Goal: Complete application form: Complete application form

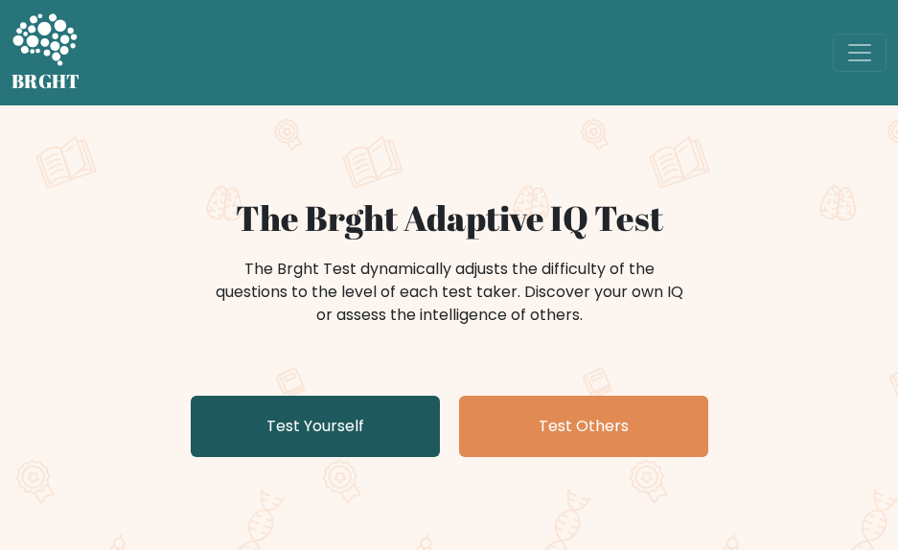
click at [388, 411] on link "Test Yourself" at bounding box center [315, 426] width 249 height 61
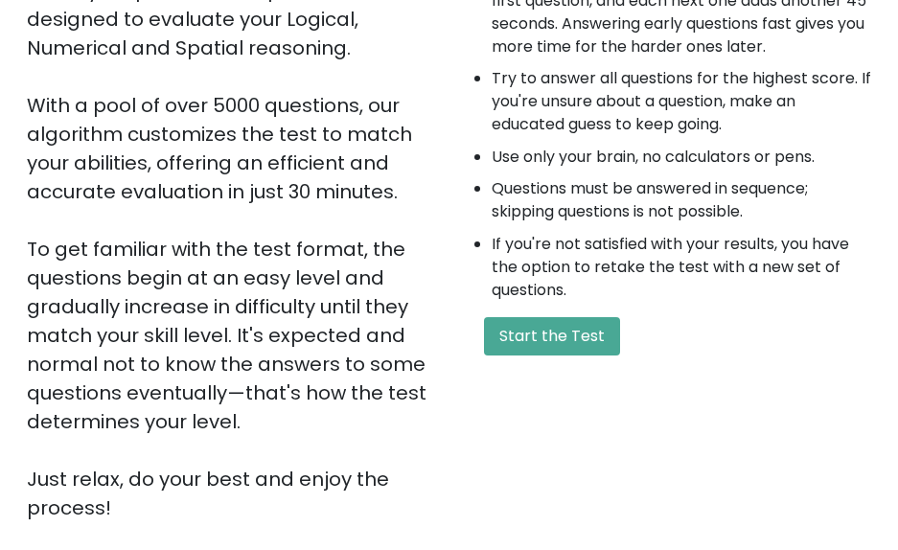
scroll to position [287, 0]
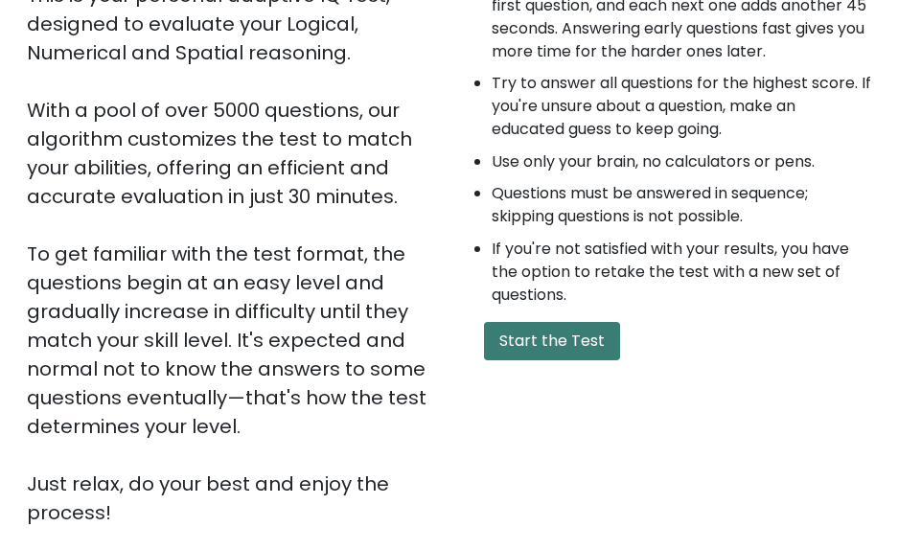
click at [581, 336] on button "Start the Test" at bounding box center [552, 341] width 136 height 38
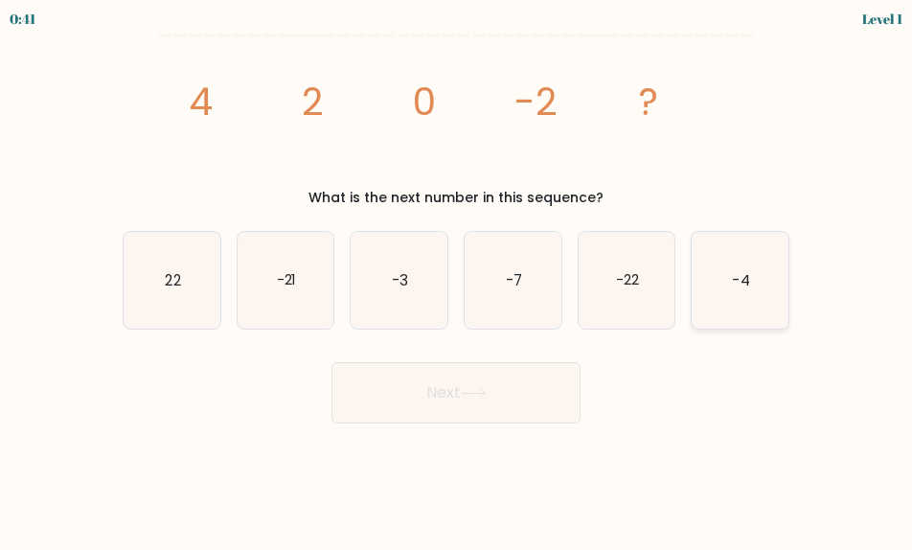
click at [753, 277] on icon "-4" at bounding box center [740, 280] width 97 height 97
click at [457, 277] on input "f. -4" at bounding box center [456, 277] width 1 height 5
radio input "true"
click at [517, 404] on button "Next" at bounding box center [455, 392] width 249 height 61
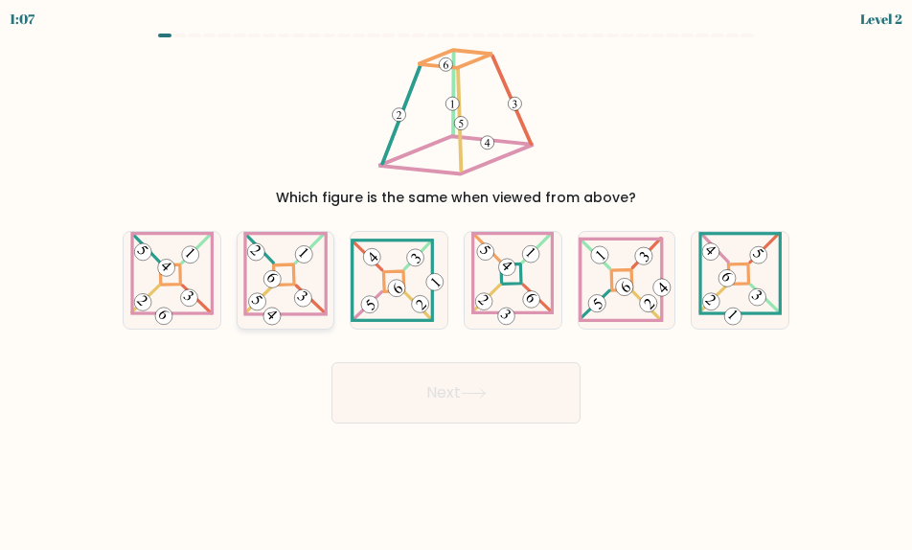
click at [307, 307] on icon at bounding box center [285, 280] width 84 height 97
click at [456, 280] on input "b." at bounding box center [456, 277] width 1 height 5
radio input "true"
click at [423, 386] on button "Next" at bounding box center [455, 392] width 249 height 61
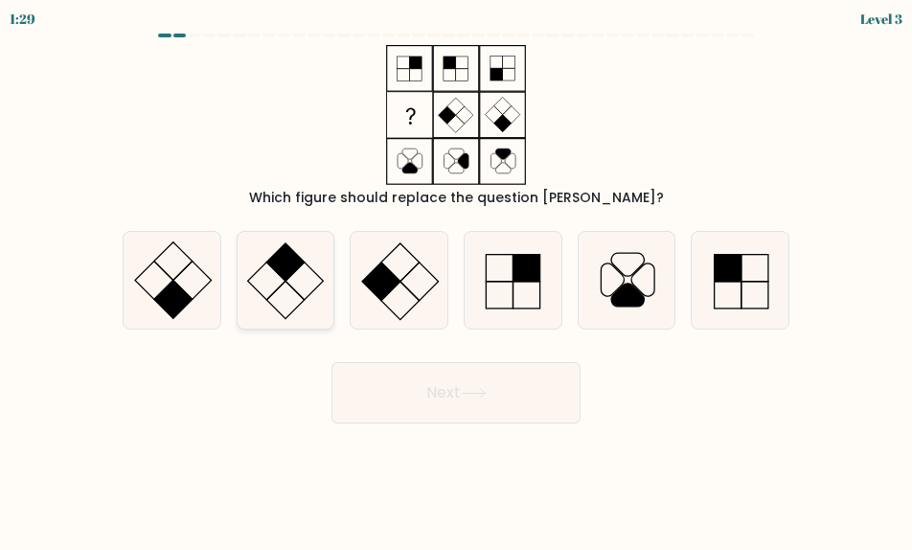
click at [271, 314] on icon at bounding box center [286, 280] width 97 height 97
click at [456, 280] on input "b." at bounding box center [456, 277] width 1 height 5
radio input "true"
click at [471, 389] on icon at bounding box center [474, 393] width 26 height 11
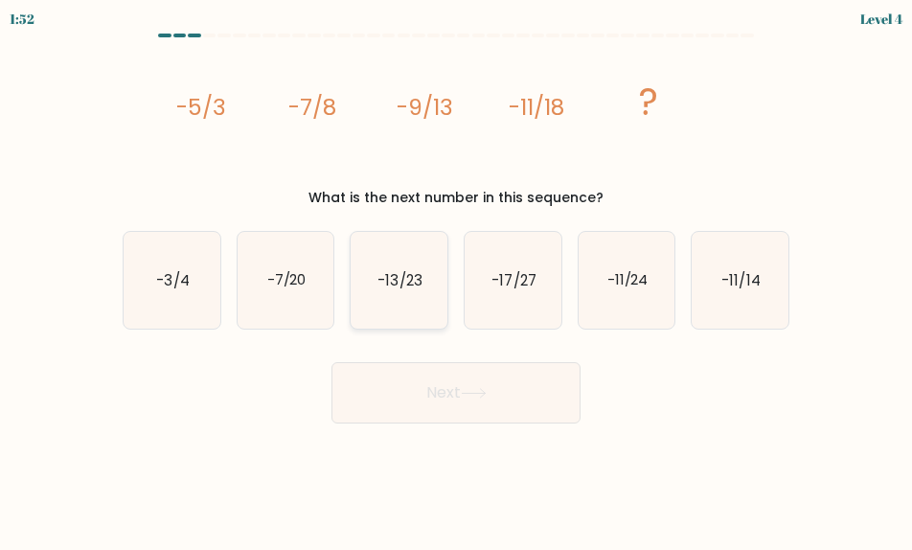
click at [405, 303] on icon "-13/23" at bounding box center [399, 280] width 97 height 97
click at [456, 280] on input "c. -13/23" at bounding box center [456, 277] width 1 height 5
radio input "true"
click at [482, 380] on button "Next" at bounding box center [455, 392] width 249 height 61
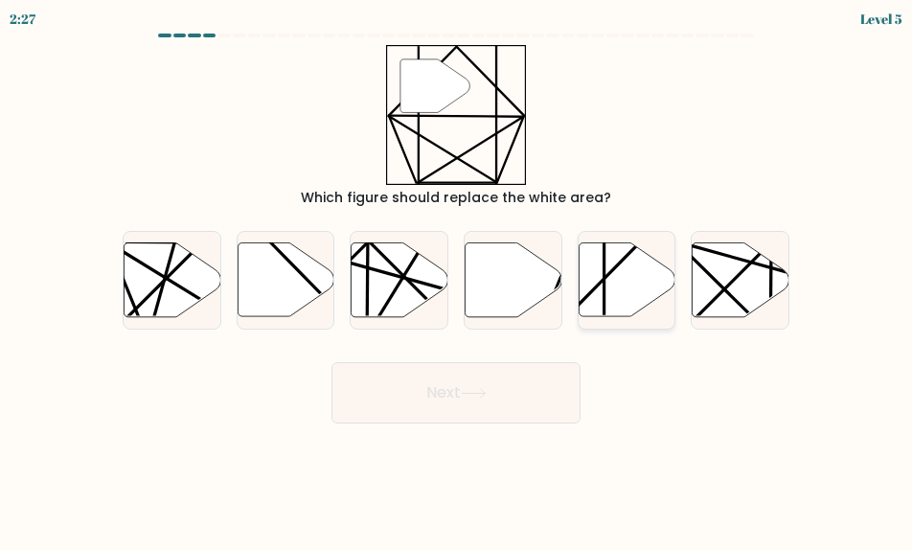
click at [608, 291] on icon at bounding box center [627, 279] width 97 height 74
click at [457, 280] on input "e." at bounding box center [456, 277] width 1 height 5
radio input "true"
click at [514, 377] on button "Next" at bounding box center [455, 392] width 249 height 61
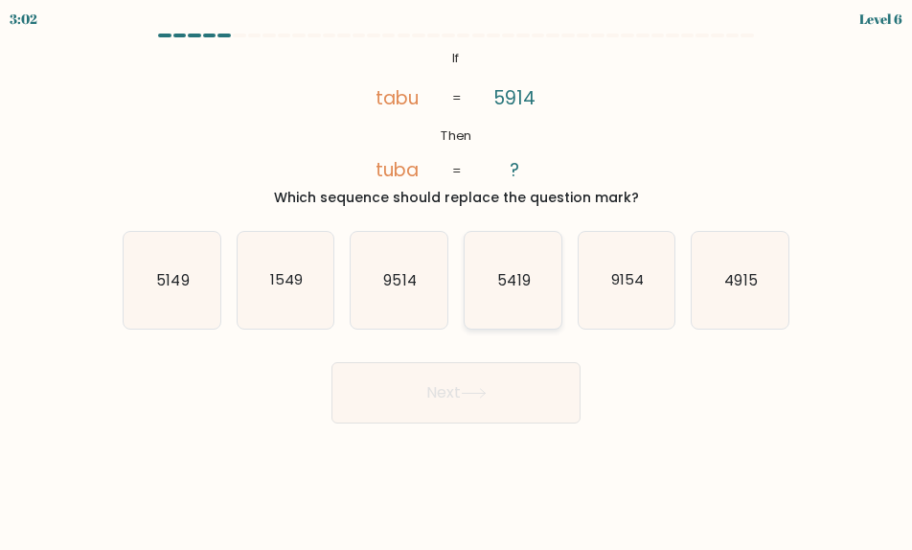
click at [513, 286] on text "5419" at bounding box center [513, 279] width 33 height 20
click at [457, 280] on input "d. 5419" at bounding box center [456, 277] width 1 height 5
radio input "true"
click at [528, 375] on button "Next" at bounding box center [455, 392] width 249 height 61
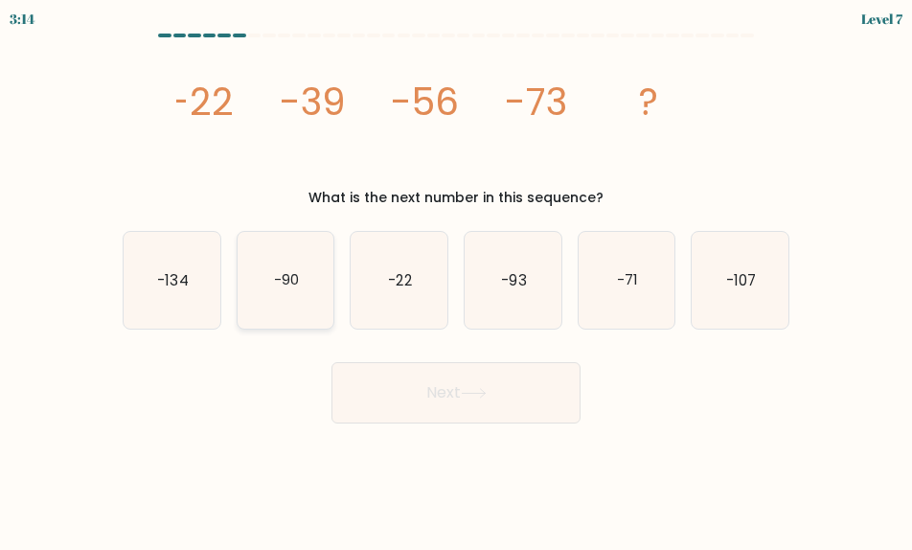
click at [238, 299] on icon "-90" at bounding box center [286, 280] width 97 height 97
click at [456, 280] on input "b. -90" at bounding box center [456, 277] width 1 height 5
radio input "true"
click at [431, 383] on button "Next" at bounding box center [455, 392] width 249 height 61
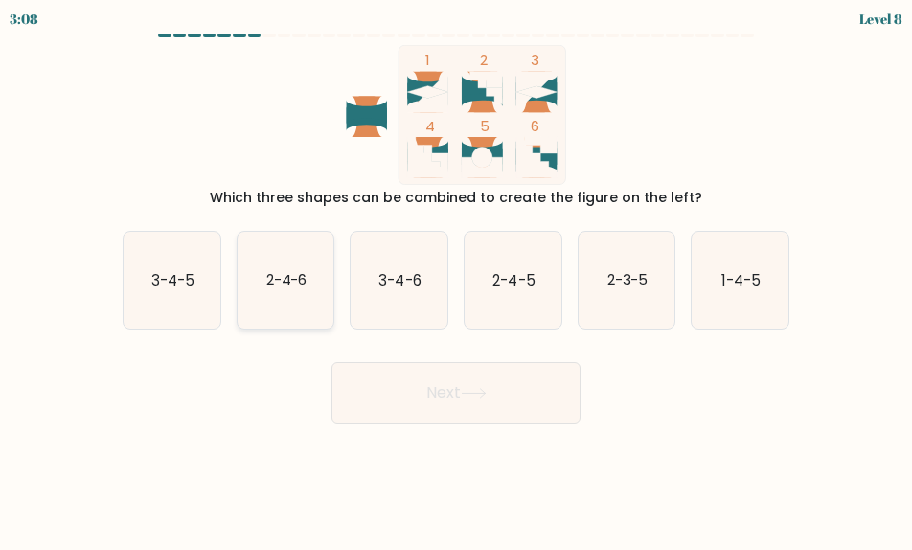
click at [288, 291] on icon "2-4-6" at bounding box center [286, 280] width 97 height 97
click at [456, 280] on input "b. 2-4-6" at bounding box center [456, 277] width 1 height 5
radio input "true"
click at [441, 382] on button "Next" at bounding box center [455, 392] width 249 height 61
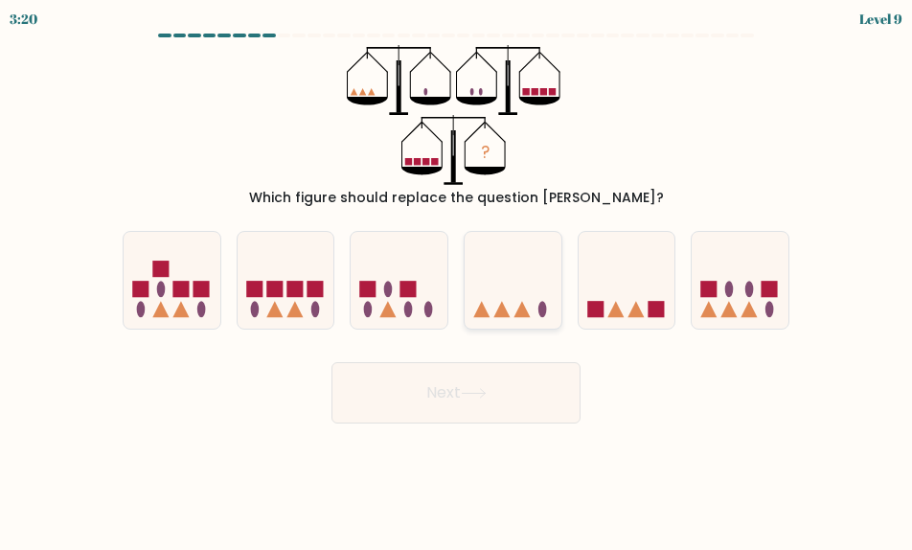
click at [517, 275] on icon at bounding box center [513, 280] width 97 height 80
click at [457, 275] on input "d." at bounding box center [456, 277] width 1 height 5
radio input "true"
click at [512, 399] on button "Next" at bounding box center [455, 392] width 249 height 61
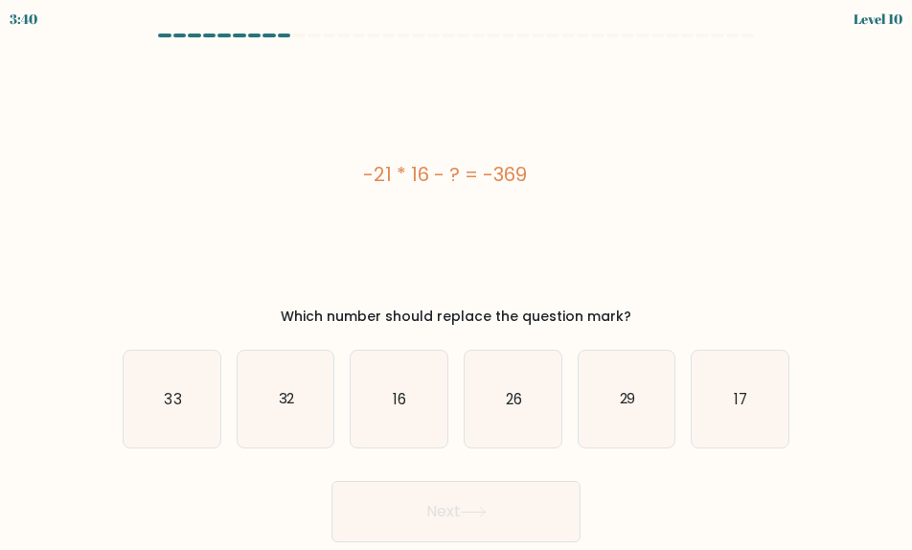
drag, startPoint x: 514, startPoint y: 417, endPoint x: 529, endPoint y: 461, distance: 46.4
click at [514, 417] on icon "26" at bounding box center [513, 399] width 97 height 97
click at [457, 280] on input "d. 26" at bounding box center [456, 277] width 1 height 5
radio input "true"
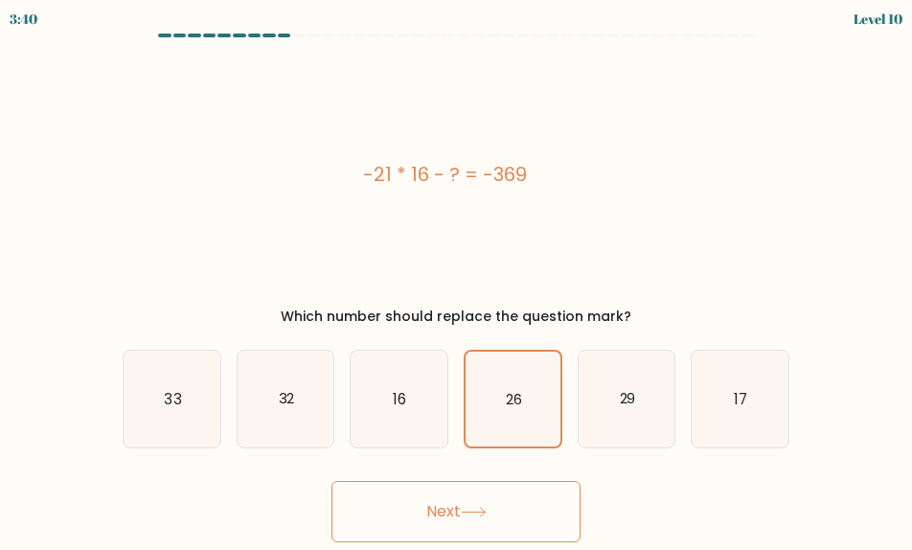
click at [525, 496] on button "Next" at bounding box center [455, 511] width 249 height 61
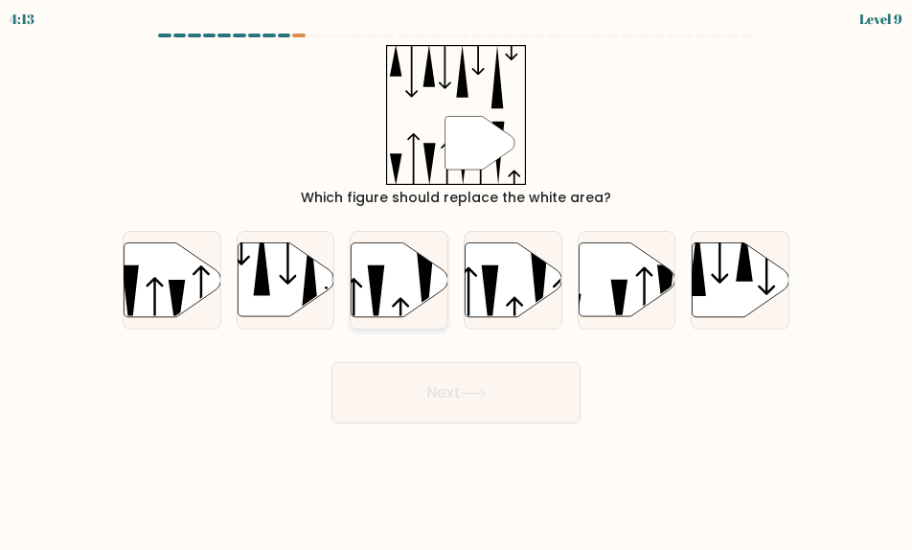
click at [406, 304] on icon at bounding box center [400, 317] width 17 height 40
click at [456, 280] on input "c." at bounding box center [456, 277] width 1 height 5
radio input "true"
click at [468, 376] on button "Next" at bounding box center [455, 392] width 249 height 61
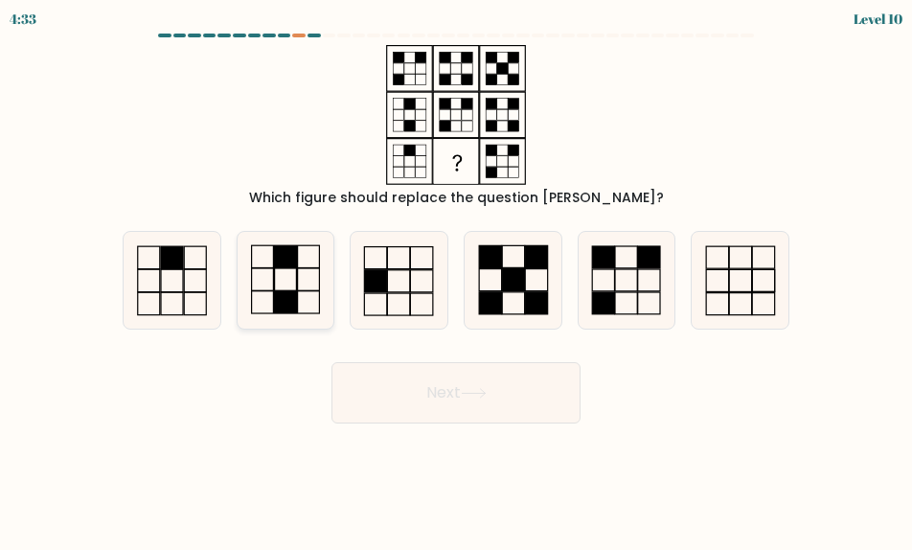
click at [291, 286] on icon at bounding box center [286, 280] width 97 height 97
click at [456, 280] on input "b." at bounding box center [456, 277] width 1 height 5
radio input "true"
click at [469, 384] on button "Next" at bounding box center [455, 392] width 249 height 61
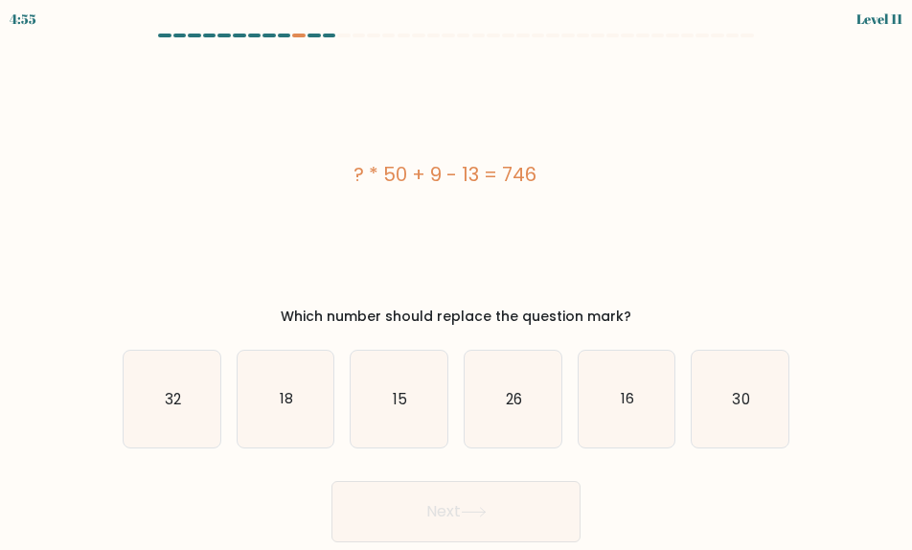
drag, startPoint x: 408, startPoint y: 405, endPoint x: 506, endPoint y: 520, distance: 150.9
click at [409, 405] on icon "15" at bounding box center [399, 399] width 97 height 97
click at [456, 280] on input "c. 15" at bounding box center [456, 277] width 1 height 5
radio input "true"
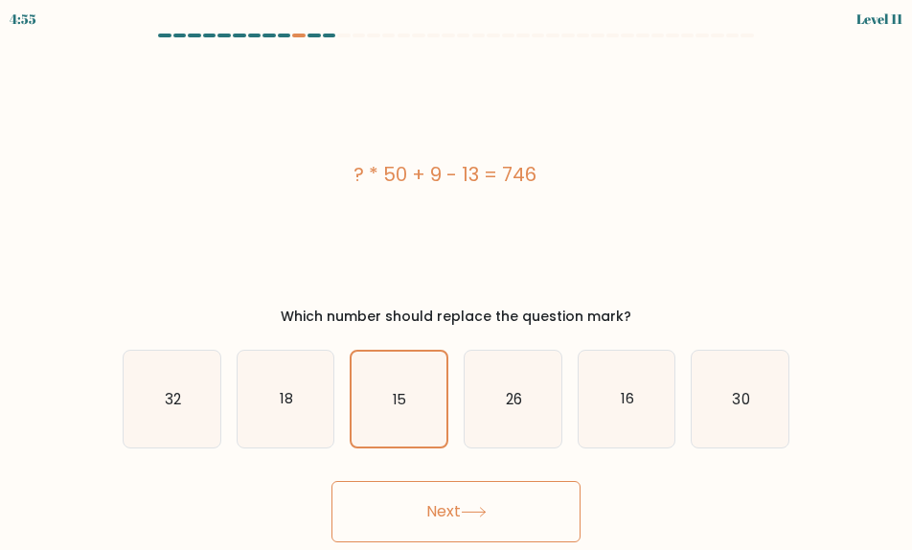
click at [504, 522] on button "Next" at bounding box center [455, 511] width 249 height 61
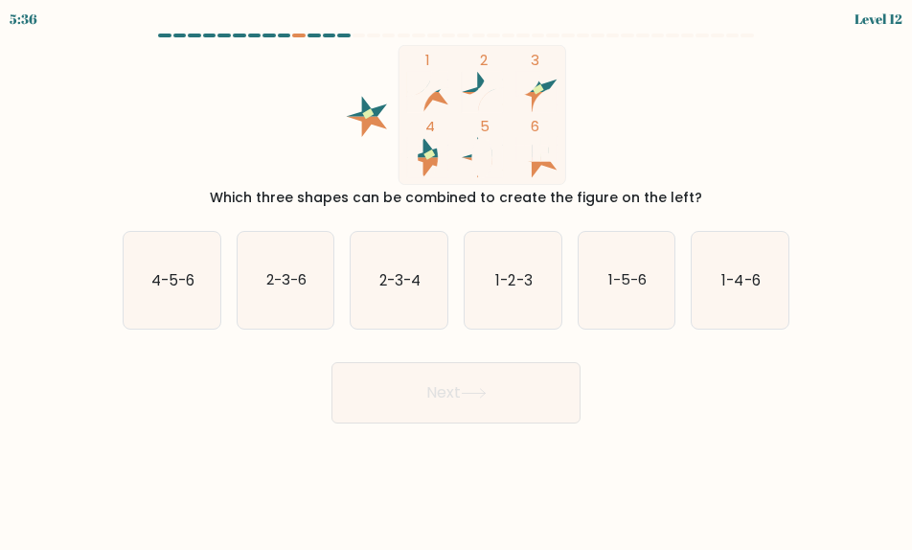
click at [317, 34] on div at bounding box center [314, 36] width 13 height 4
click at [32, 15] on div "5:35" at bounding box center [23, 19] width 27 height 20
click at [31, 15] on div "5:34" at bounding box center [23, 19] width 27 height 20
click at [288, 290] on icon "2-3-6" at bounding box center [286, 280] width 97 height 97
click at [456, 280] on input "b. 2-3-6" at bounding box center [456, 277] width 1 height 5
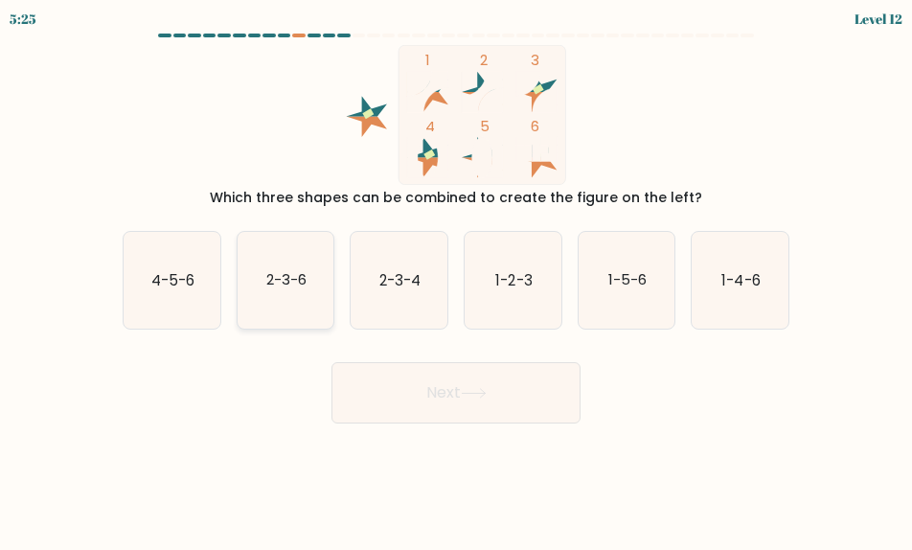
radio input "true"
click at [430, 405] on button "Next" at bounding box center [455, 392] width 249 height 61
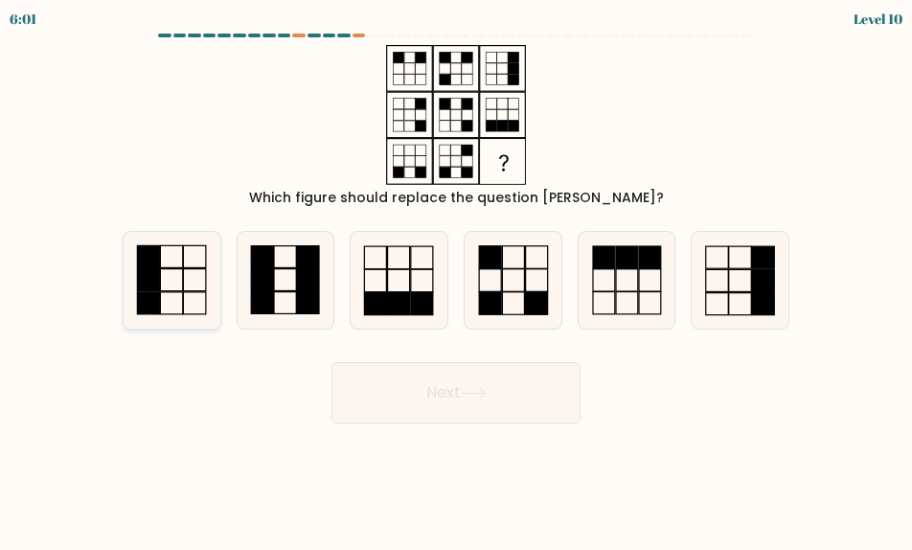
click at [177, 282] on icon at bounding box center [172, 280] width 97 height 97
click at [456, 280] on input "a." at bounding box center [456, 277] width 1 height 5
radio input "true"
click at [476, 396] on icon at bounding box center [474, 393] width 26 height 11
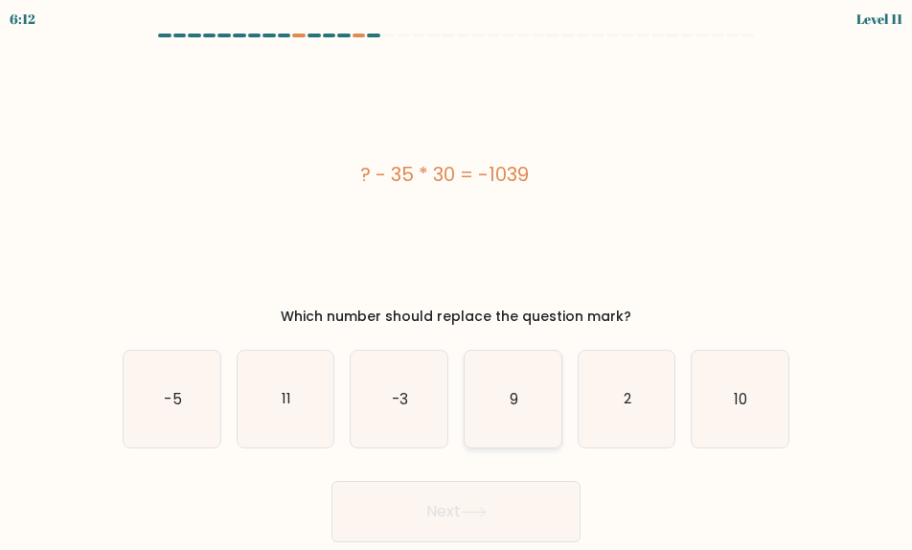
click at [520, 399] on icon "9" at bounding box center [513, 399] width 97 height 97
click at [457, 280] on input "d. 9" at bounding box center [456, 277] width 1 height 5
radio input "true"
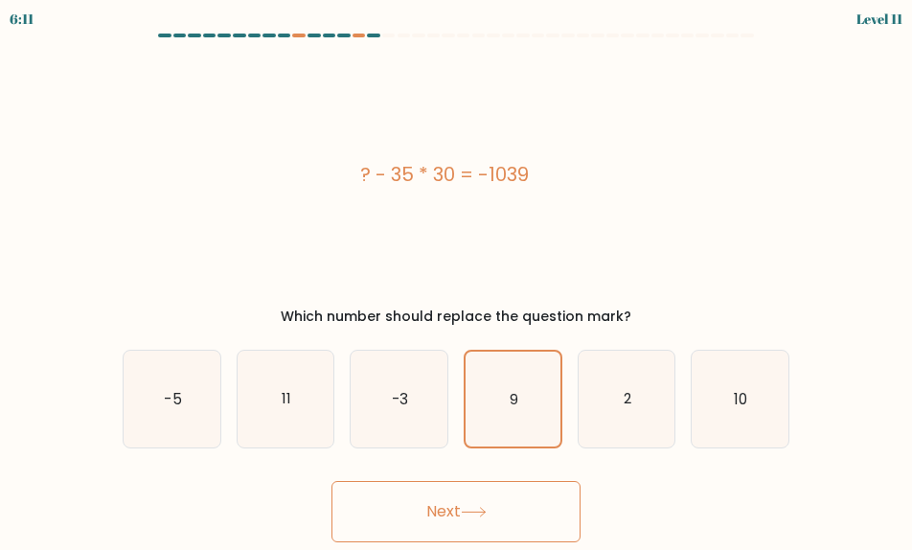
click at [534, 510] on button "Next" at bounding box center [455, 511] width 249 height 61
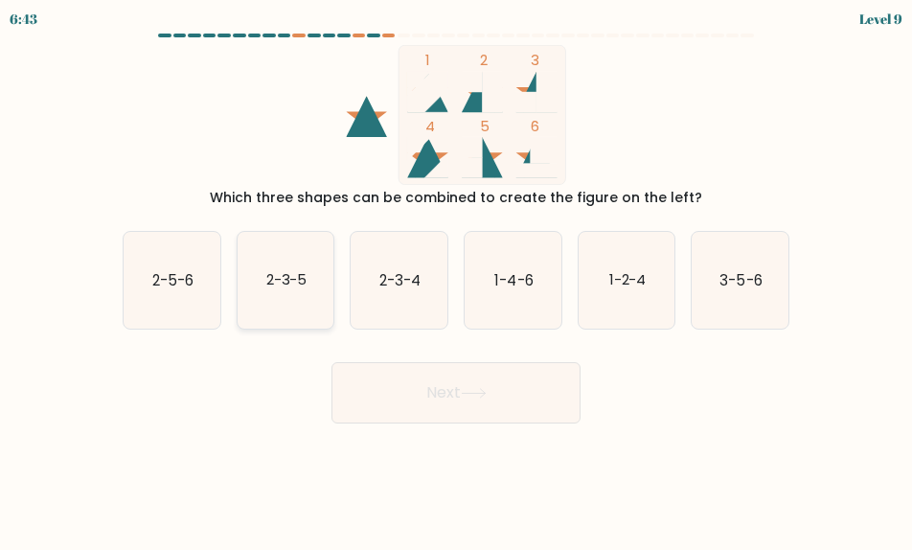
click at [273, 290] on icon "2-3-5" at bounding box center [286, 280] width 97 height 97
click at [456, 280] on input "b. 2-3-5" at bounding box center [456, 277] width 1 height 5
radio input "true"
click at [432, 414] on button "Next" at bounding box center [455, 392] width 249 height 61
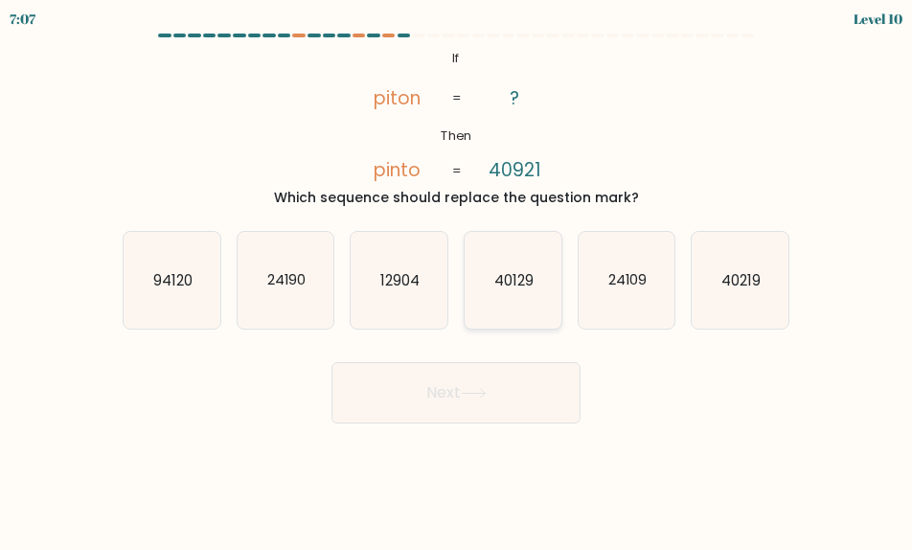
click at [536, 294] on icon "40129" at bounding box center [513, 280] width 97 height 97
click at [457, 280] on input "d. 40129" at bounding box center [456, 277] width 1 height 5
radio input "true"
click at [516, 378] on button "Next" at bounding box center [455, 392] width 249 height 61
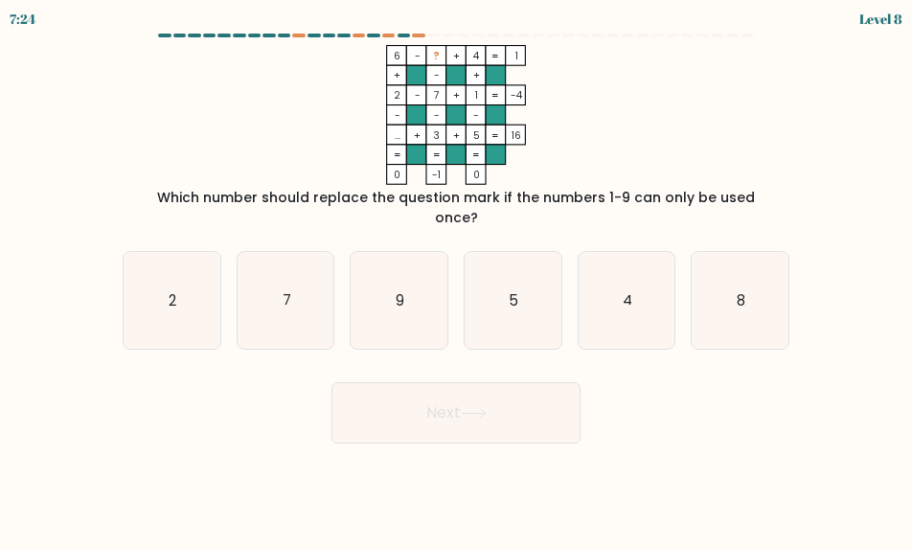
drag, startPoint x: 414, startPoint y: 294, endPoint x: 483, endPoint y: 357, distance: 93.6
click at [414, 294] on icon "9" at bounding box center [399, 300] width 97 height 97
click at [456, 280] on input "c. 9" at bounding box center [456, 277] width 1 height 5
radio input "true"
click at [490, 382] on button "Next" at bounding box center [455, 412] width 249 height 61
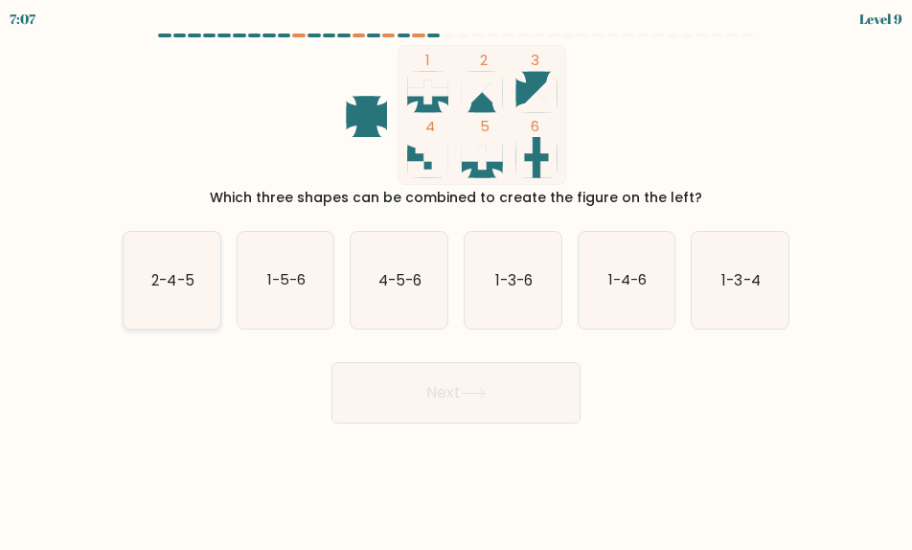
click at [204, 283] on icon "2-4-5" at bounding box center [172, 280] width 97 height 97
click at [456, 280] on input "a. 2-4-5" at bounding box center [456, 277] width 1 height 5
radio input "true"
click at [481, 399] on button "Next" at bounding box center [455, 392] width 249 height 61
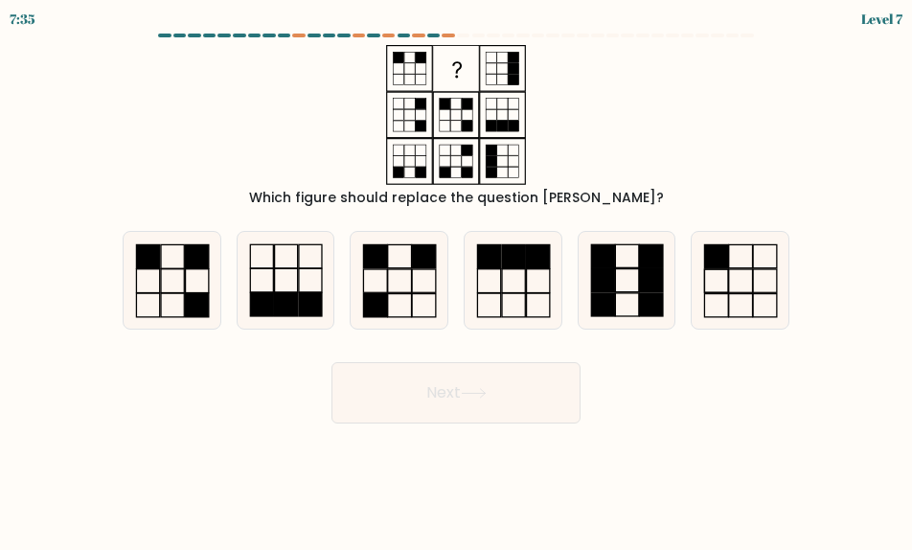
drag, startPoint x: 420, startPoint y: 285, endPoint x: 464, endPoint y: 344, distance: 73.2
click at [421, 286] on icon at bounding box center [399, 280] width 97 height 97
click at [456, 280] on input "c." at bounding box center [456, 277] width 1 height 5
radio input "true"
click at [511, 424] on body "7:34 Level 7" at bounding box center [456, 275] width 912 height 550
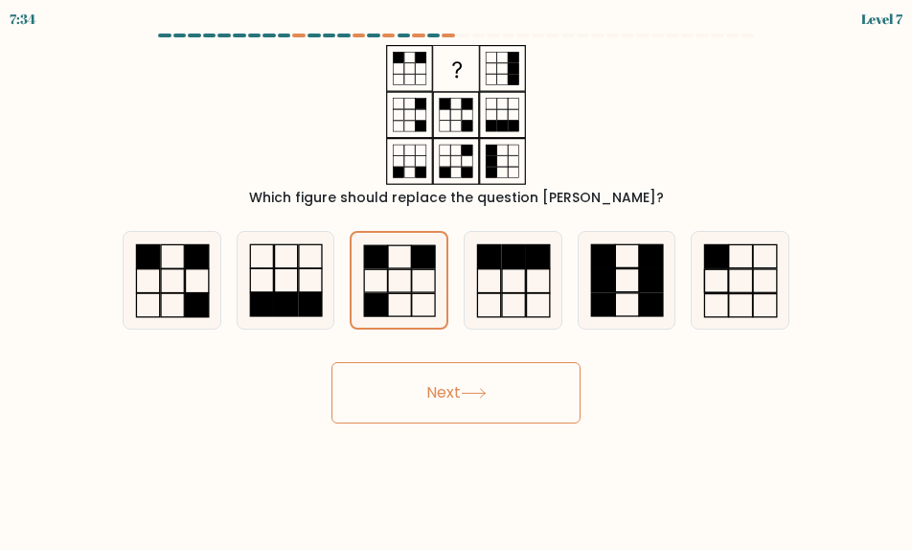
click at [501, 409] on button "Next" at bounding box center [455, 392] width 249 height 61
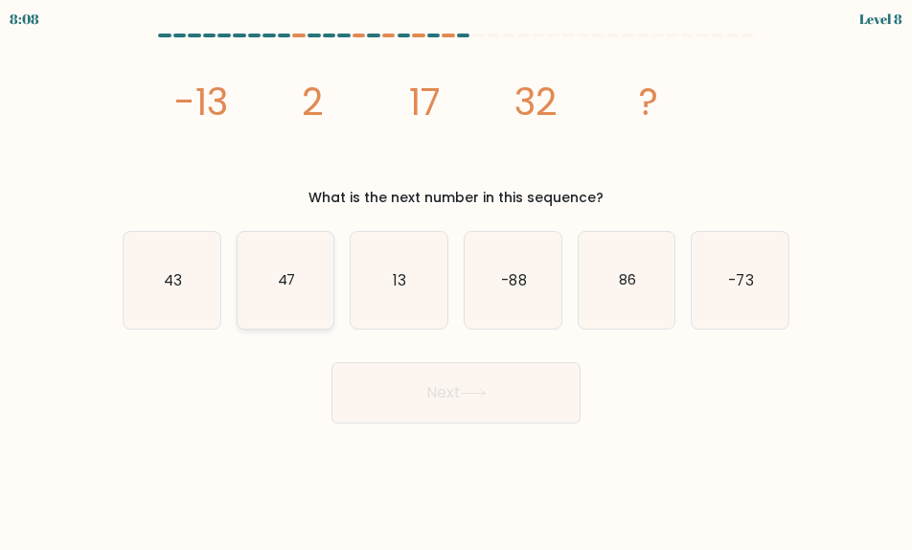
drag, startPoint x: 256, startPoint y: 296, endPoint x: 300, endPoint y: 305, distance: 44.9
click at [256, 296] on icon "47" at bounding box center [286, 280] width 97 height 97
click at [456, 280] on input "b. 47" at bounding box center [456, 277] width 1 height 5
radio input "true"
click at [539, 393] on button "Next" at bounding box center [455, 392] width 249 height 61
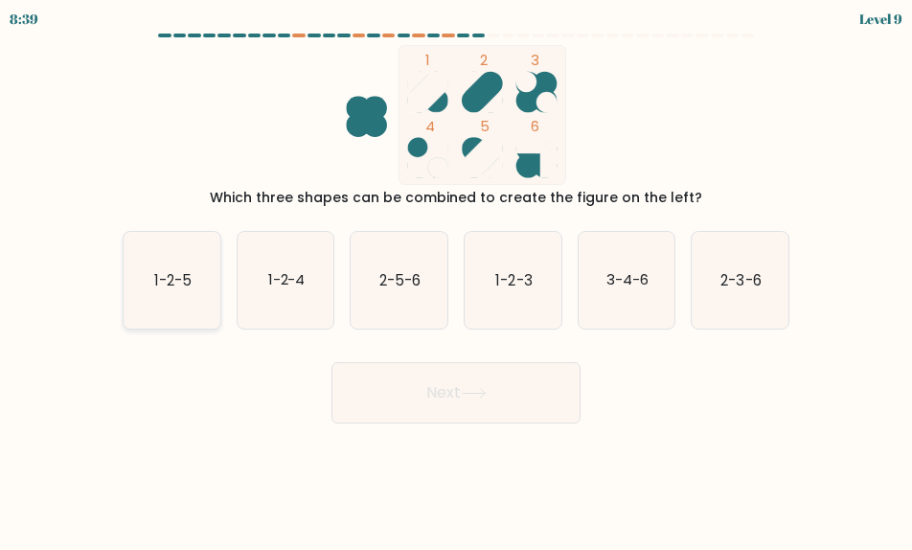
click at [170, 293] on icon "1-2-5" at bounding box center [172, 280] width 97 height 97
click at [456, 280] on input "a. 1-2-5" at bounding box center [456, 277] width 1 height 5
radio input "true"
click at [472, 410] on button "Next" at bounding box center [455, 392] width 249 height 61
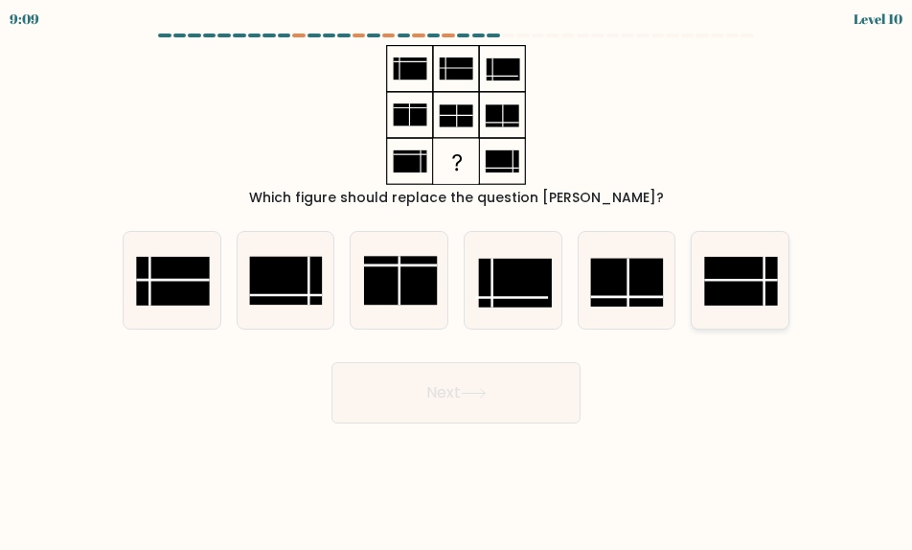
click at [747, 296] on rect at bounding box center [741, 281] width 73 height 49
click at [457, 280] on input "f." at bounding box center [456, 277] width 1 height 5
radio input "true"
click at [532, 372] on button "Next" at bounding box center [455, 392] width 249 height 61
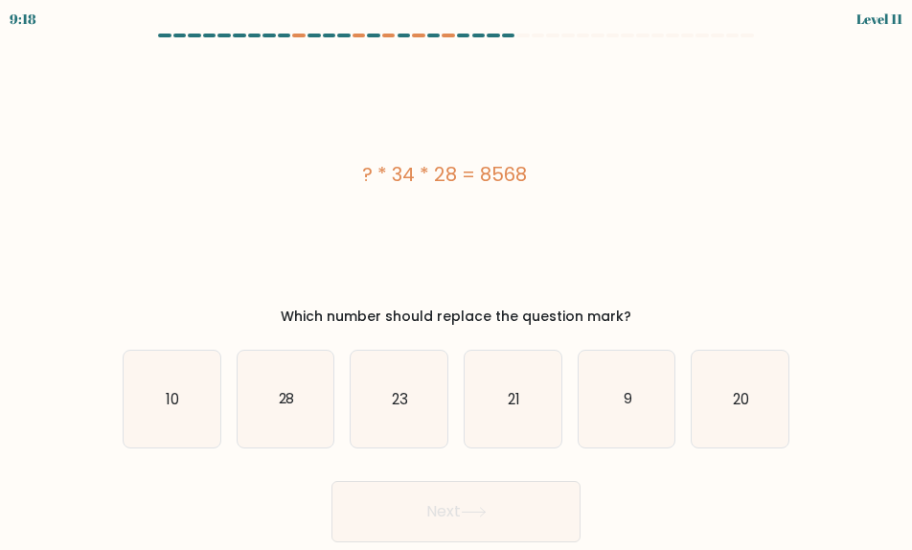
drag, startPoint x: 644, startPoint y: 385, endPoint x: 552, endPoint y: 459, distance: 117.9
click at [646, 385] on icon "9" at bounding box center [627, 399] width 97 height 97
click at [457, 280] on input "e. 9" at bounding box center [456, 277] width 1 height 5
radio input "true"
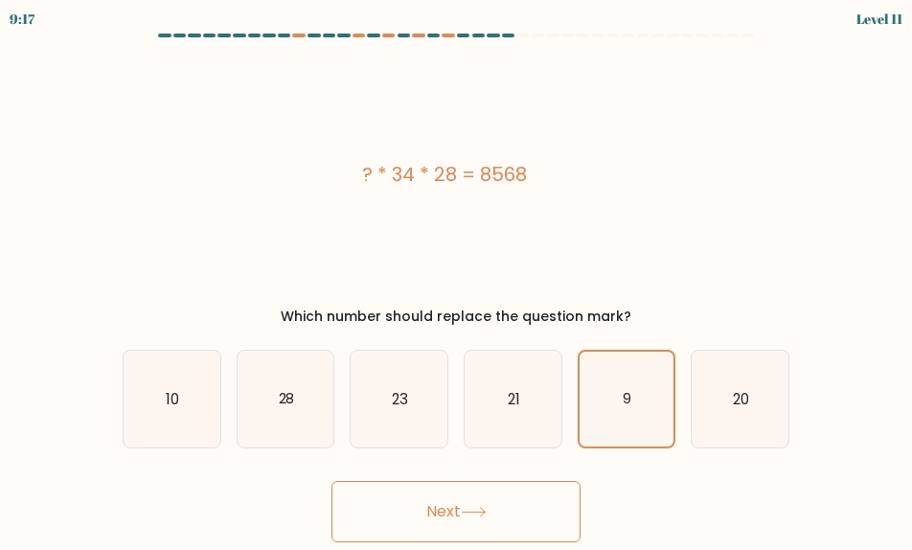
click at [487, 513] on icon at bounding box center [474, 512] width 26 height 11
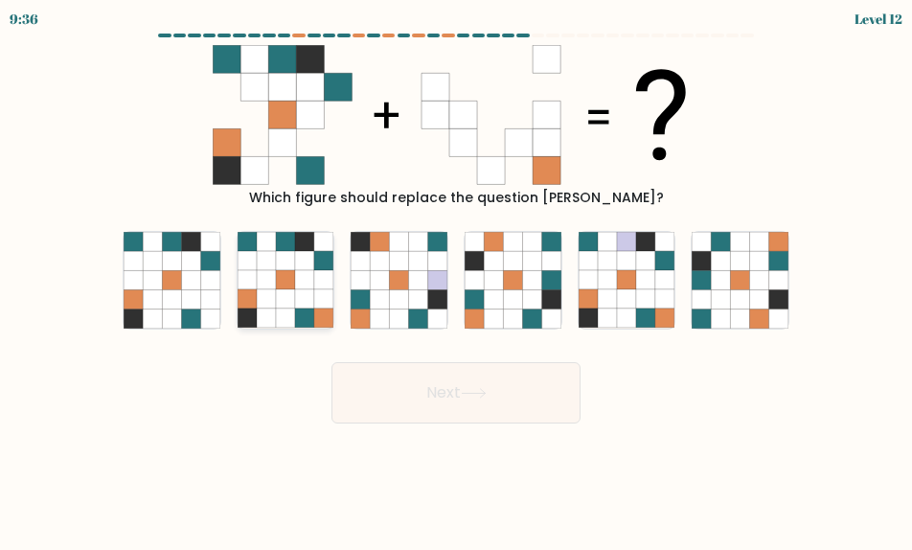
click at [285, 297] on icon at bounding box center [285, 298] width 19 height 19
click at [456, 280] on input "b." at bounding box center [456, 277] width 1 height 5
radio input "true"
click at [476, 391] on icon at bounding box center [474, 393] width 26 height 11
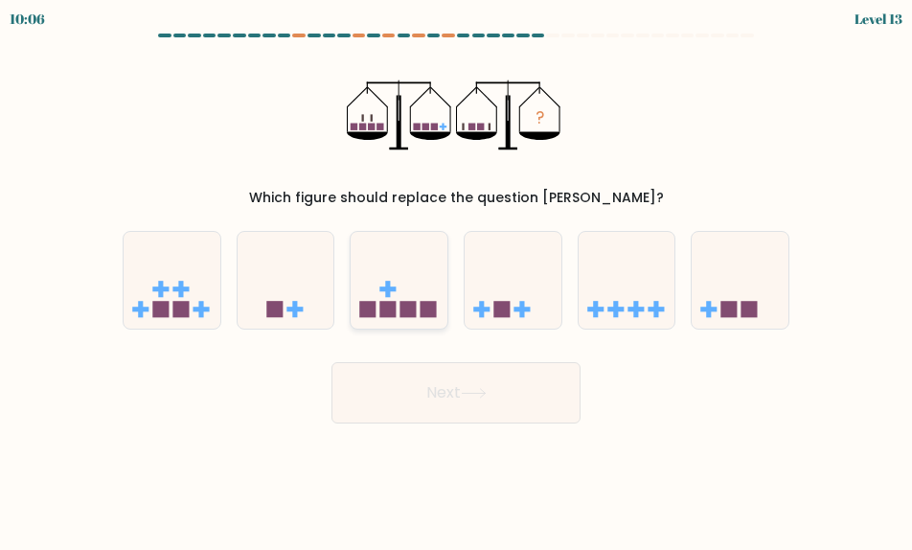
click at [411, 298] on icon at bounding box center [399, 280] width 97 height 80
click at [456, 280] on input "c." at bounding box center [456, 277] width 1 height 5
radio input "true"
click at [468, 375] on button "Next" at bounding box center [455, 392] width 249 height 61
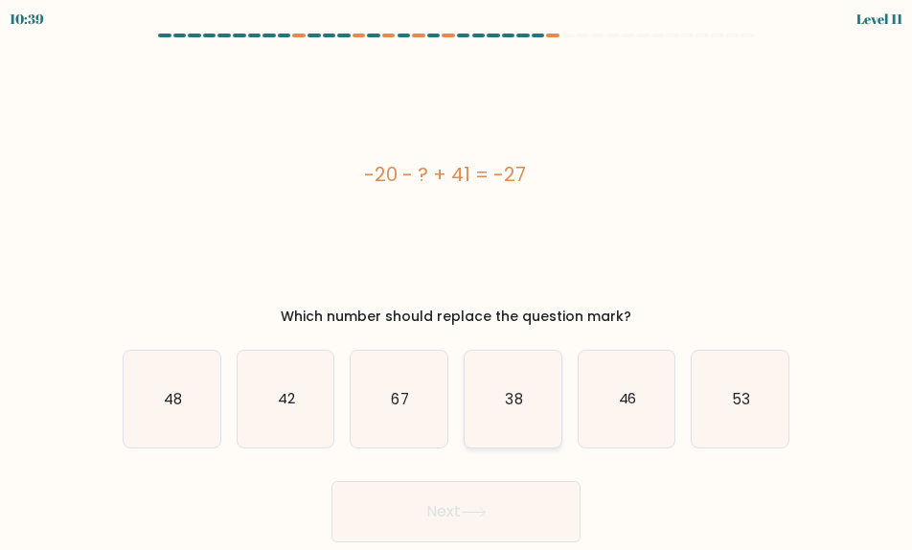
click at [536, 413] on icon "38" at bounding box center [513, 399] width 97 height 97
click at [457, 280] on input "d. 38" at bounding box center [456, 277] width 1 height 5
radio input "true"
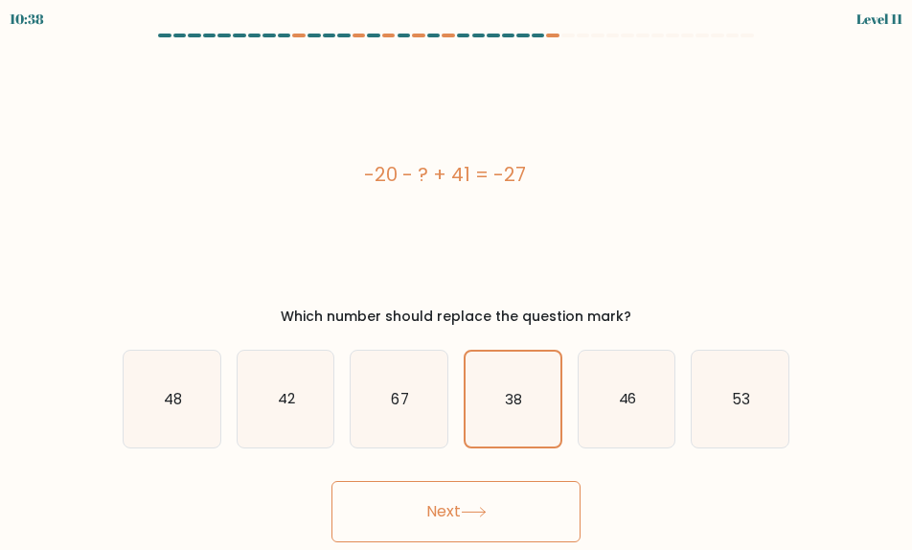
click at [539, 493] on button "Next" at bounding box center [455, 511] width 249 height 61
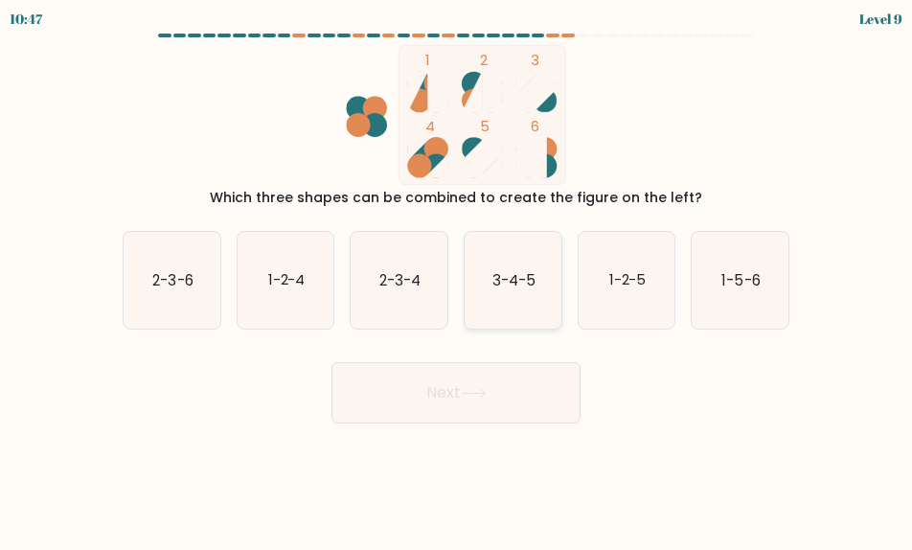
click at [541, 296] on icon "3-4-5" at bounding box center [513, 280] width 97 height 97
click at [457, 280] on input "d. 3-4-5" at bounding box center [456, 277] width 1 height 5
radio input "true"
click at [498, 373] on button "Next" at bounding box center [455, 392] width 249 height 61
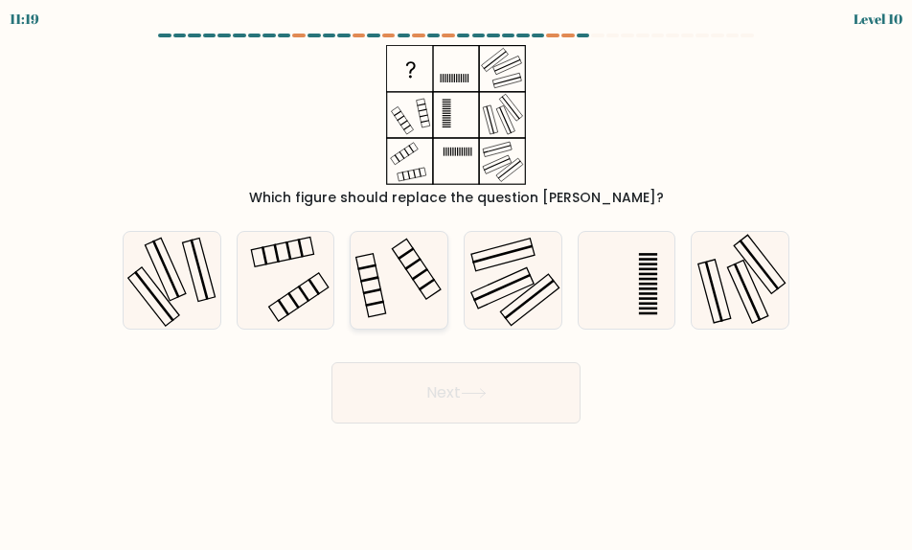
click at [403, 297] on icon at bounding box center [399, 280] width 97 height 97
click at [456, 280] on input "c." at bounding box center [456, 277] width 1 height 5
radio input "true"
click at [407, 308] on icon at bounding box center [399, 280] width 95 height 95
click at [456, 280] on input "c." at bounding box center [456, 277] width 1 height 5
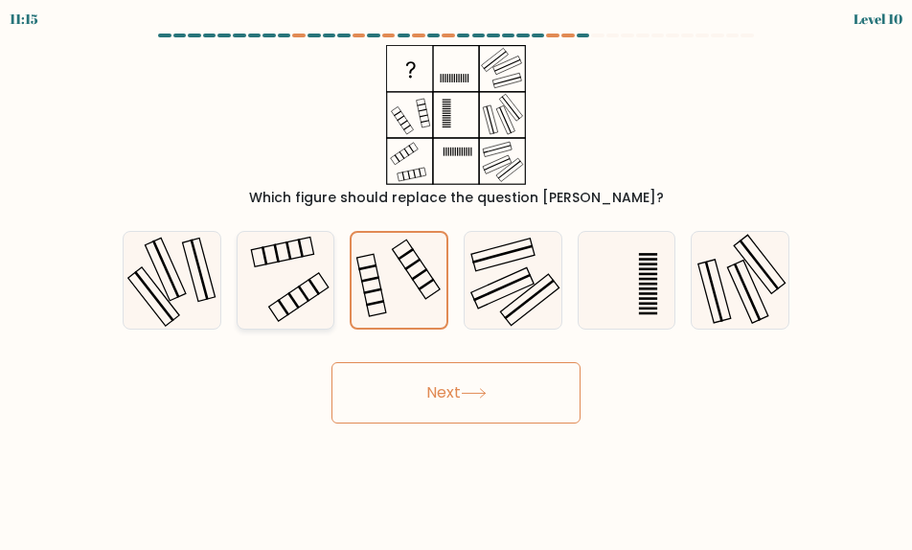
click at [302, 276] on icon at bounding box center [286, 280] width 97 height 97
click at [456, 276] on input "b." at bounding box center [456, 277] width 1 height 5
radio input "true"
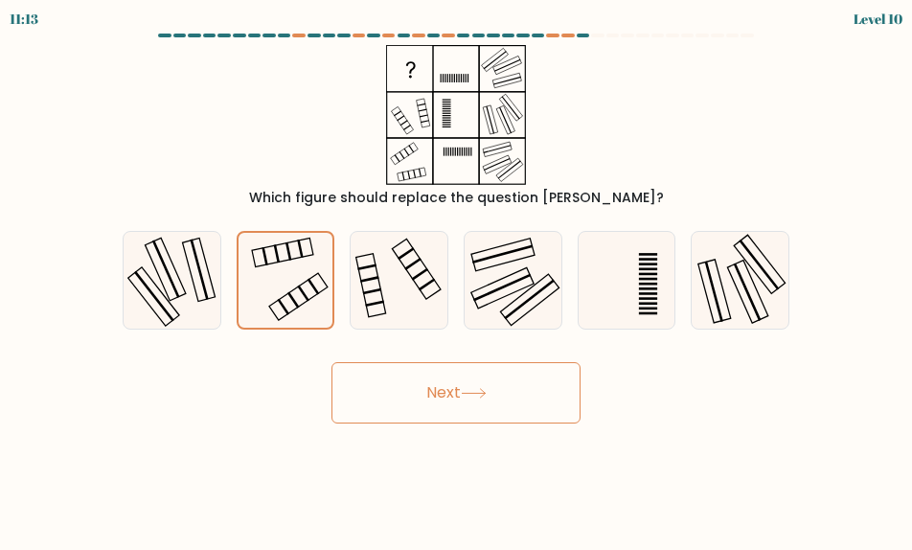
click at [502, 381] on button "Next" at bounding box center [455, 392] width 249 height 61
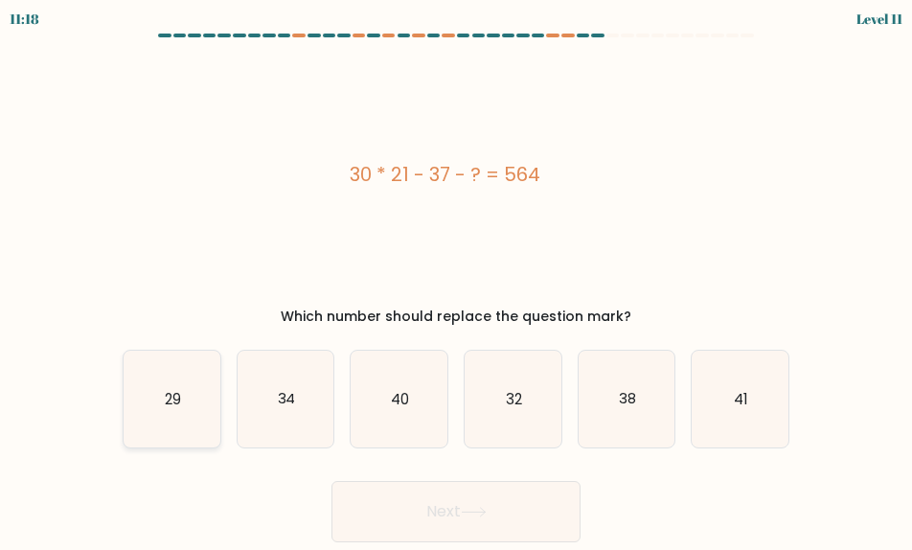
drag, startPoint x: 163, startPoint y: 401, endPoint x: 213, endPoint y: 414, distance: 51.3
click at [163, 401] on icon "29" at bounding box center [172, 399] width 97 height 97
click at [456, 280] on input "a. 29" at bounding box center [456, 277] width 1 height 5
radio input "true"
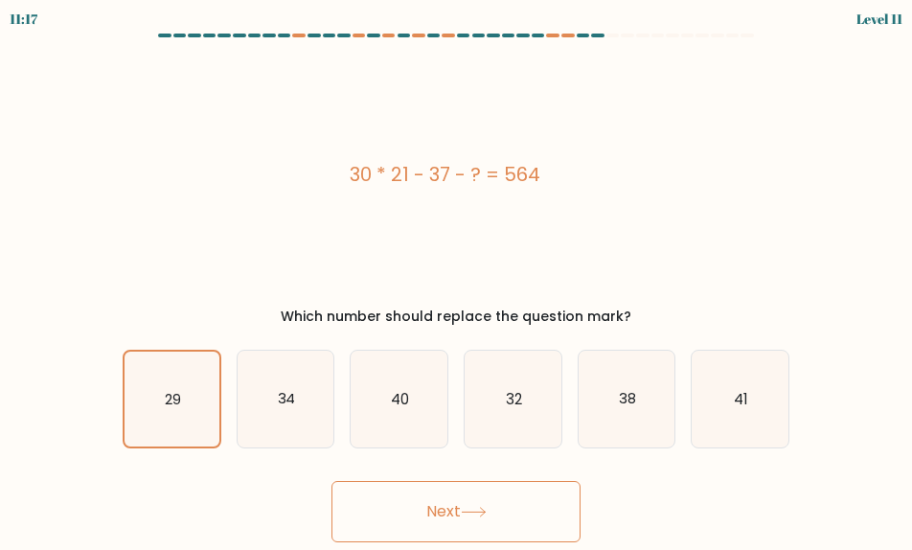
click at [476, 521] on button "Next" at bounding box center [455, 511] width 249 height 61
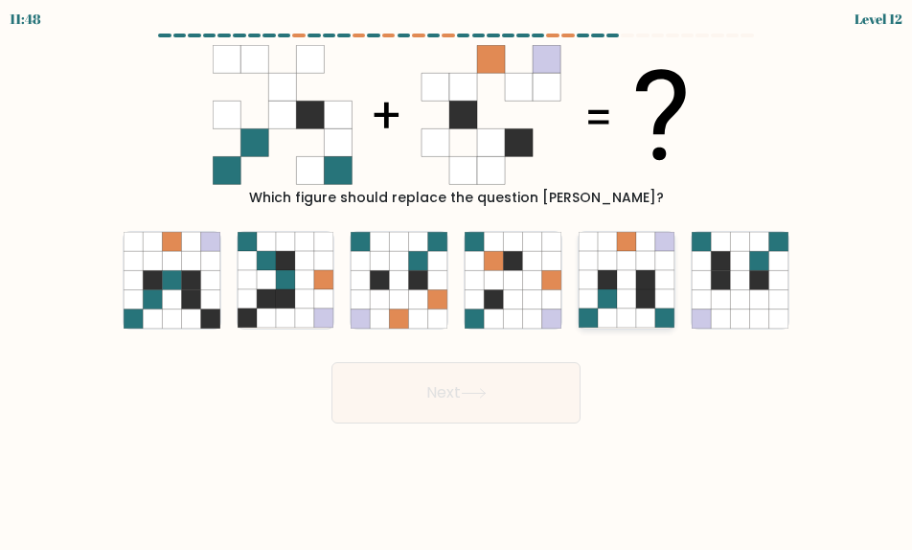
click at [647, 322] on icon at bounding box center [645, 317] width 19 height 19
click at [457, 280] on input "e." at bounding box center [456, 277] width 1 height 5
radio input "true"
click at [509, 399] on button "Next" at bounding box center [455, 392] width 249 height 61
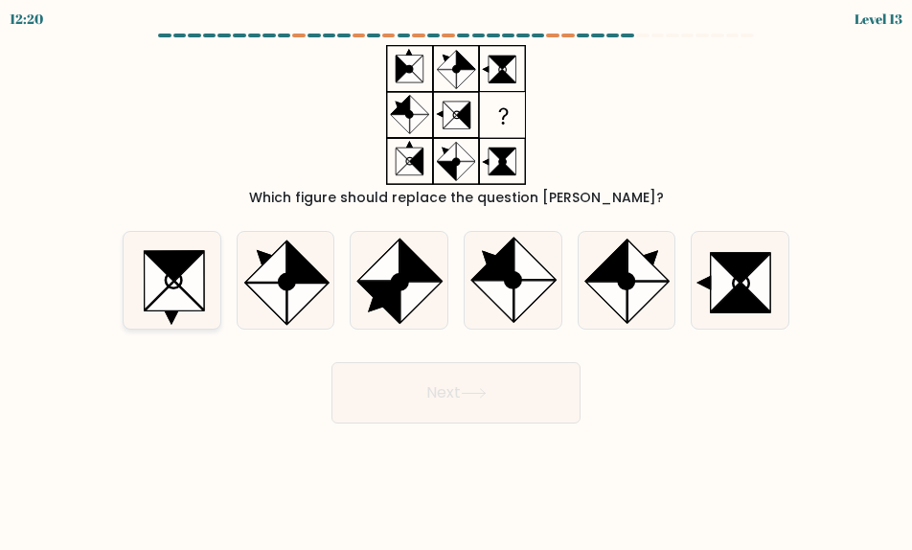
click at [159, 298] on icon at bounding box center [174, 296] width 57 height 29
click at [456, 280] on input "a." at bounding box center [456, 277] width 1 height 5
radio input "true"
click at [510, 372] on button "Next" at bounding box center [455, 392] width 249 height 61
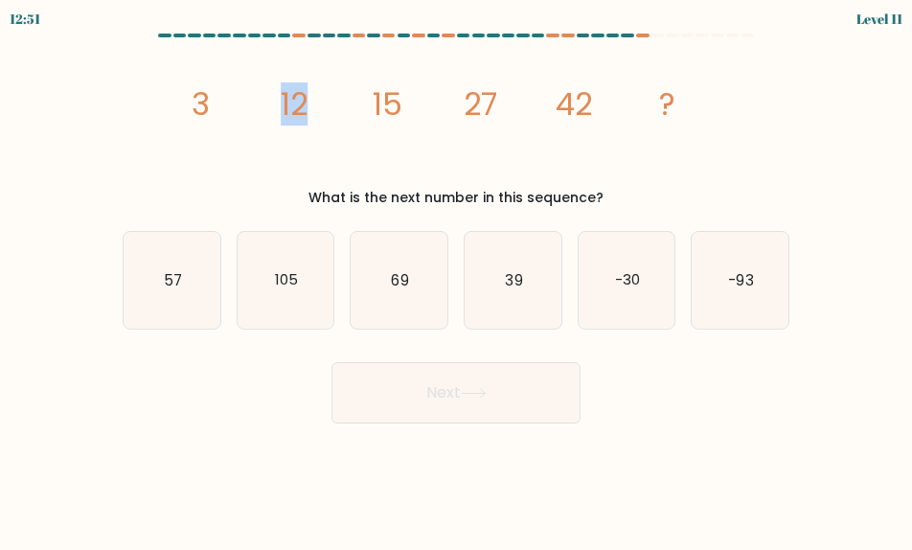
drag, startPoint x: 279, startPoint y: 95, endPoint x: 314, endPoint y: 108, distance: 37.9
click at [314, 108] on icon "image/svg+xml 3 12 15 27 42 ?" at bounding box center [455, 115] width 559 height 140
click at [313, 102] on icon "image/svg+xml 3 12 15 27 42 ?" at bounding box center [455, 115] width 559 height 140
drag, startPoint x: 308, startPoint y: 100, endPoint x: 416, endPoint y: 109, distance: 108.7
click at [416, 109] on icon "image/svg+xml 3 12 15 27 42 ?" at bounding box center [455, 115] width 559 height 140
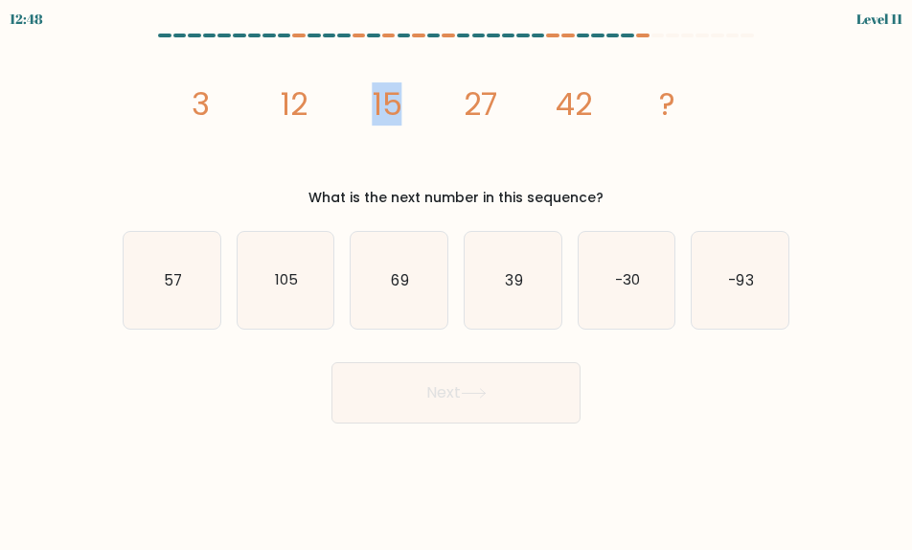
click at [422, 107] on icon "image/svg+xml 3 12 15 27 42 ?" at bounding box center [455, 115] width 559 height 140
click at [378, 312] on icon "69" at bounding box center [399, 280] width 97 height 97
click at [456, 280] on input "c. 69" at bounding box center [456, 277] width 1 height 5
radio input "true"
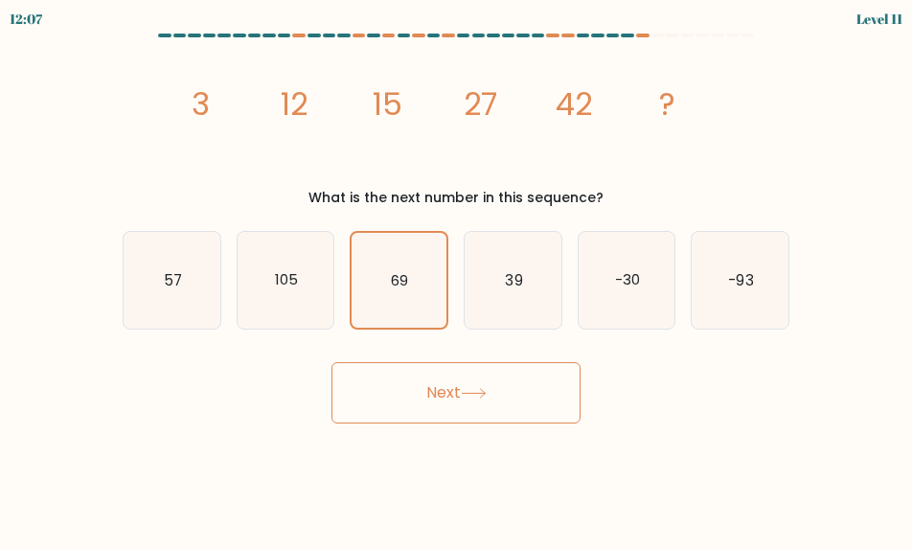
click at [474, 422] on button "Next" at bounding box center [455, 392] width 249 height 61
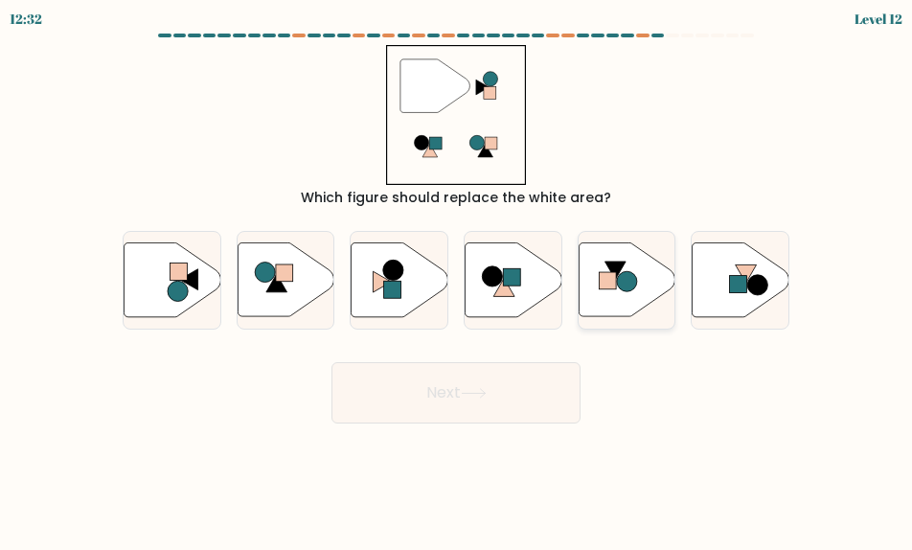
drag, startPoint x: 721, startPoint y: 302, endPoint x: 637, endPoint y: 315, distance: 85.4
click at [723, 302] on icon at bounding box center [741, 279] width 97 height 74
click at [457, 280] on input "f." at bounding box center [456, 277] width 1 height 5
radio input "true"
click at [486, 392] on icon at bounding box center [474, 393] width 26 height 11
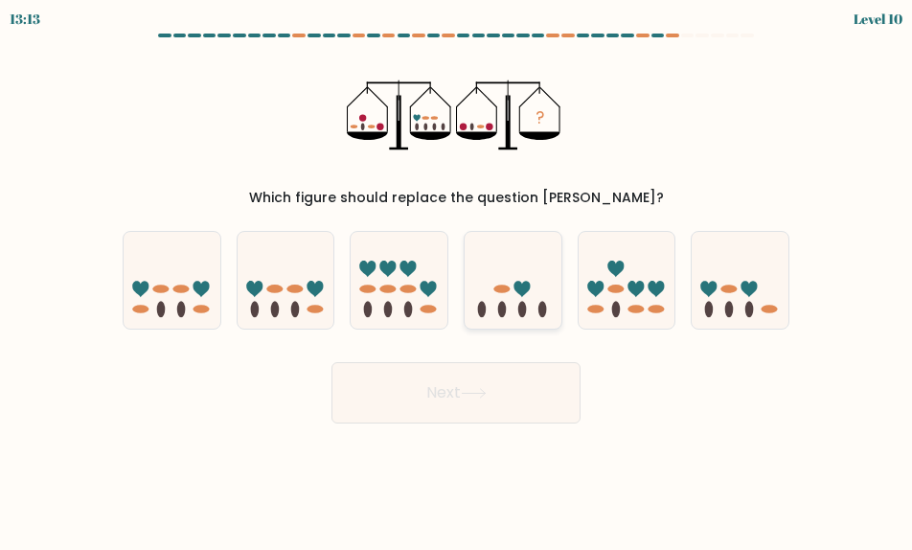
click at [524, 293] on icon at bounding box center [522, 289] width 16 height 16
click at [457, 280] on input "d." at bounding box center [456, 277] width 1 height 5
radio input "true"
click at [527, 383] on button "Next" at bounding box center [455, 392] width 249 height 61
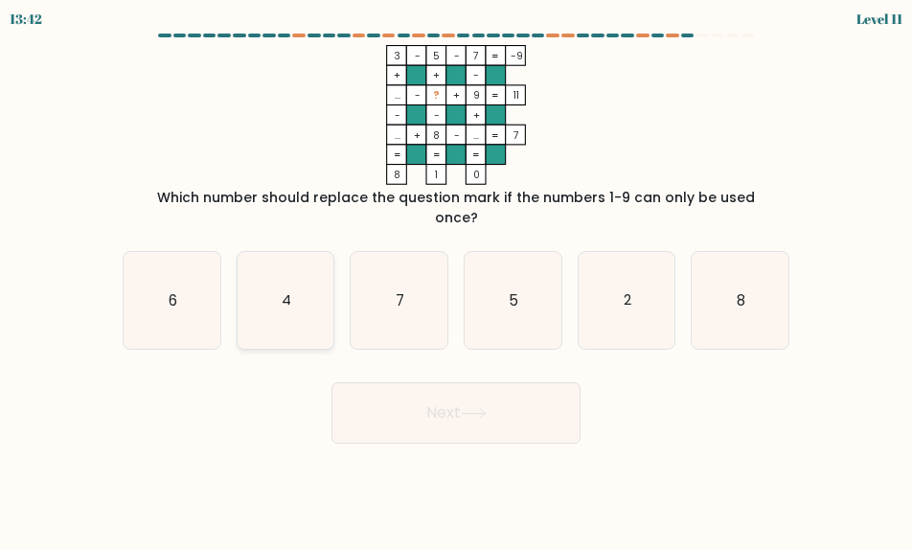
click at [284, 289] on text "4" at bounding box center [287, 299] width 10 height 20
click at [456, 280] on input "b. 4" at bounding box center [456, 277] width 1 height 5
radio input "true"
click at [503, 404] on button "Next" at bounding box center [455, 412] width 249 height 61
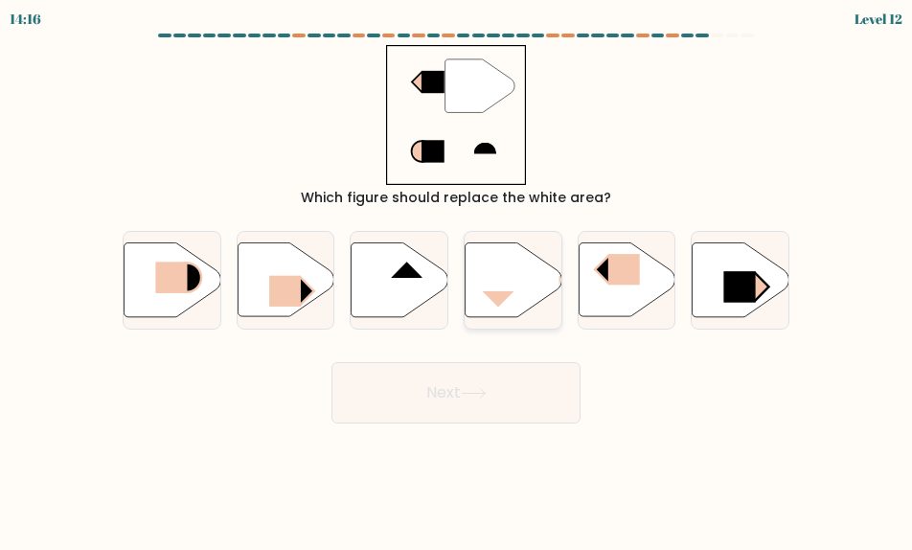
drag, startPoint x: 504, startPoint y: 285, endPoint x: 505, endPoint y: 364, distance: 79.5
click at [505, 286] on icon at bounding box center [513, 279] width 97 height 74
click at [457, 280] on input "d." at bounding box center [456, 277] width 1 height 5
radio input "true"
click at [503, 376] on button "Next" at bounding box center [455, 392] width 249 height 61
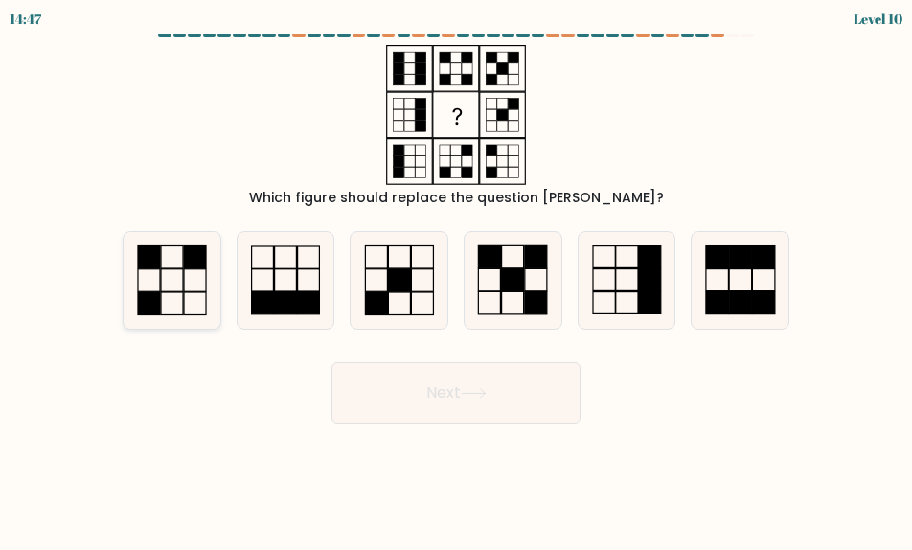
drag, startPoint x: 174, startPoint y: 267, endPoint x: 290, endPoint y: 298, distance: 119.9
click at [177, 268] on icon at bounding box center [172, 280] width 97 height 97
click at [456, 275] on input "a." at bounding box center [456, 277] width 1 height 5
radio input "true"
click at [450, 397] on button "Next" at bounding box center [455, 392] width 249 height 61
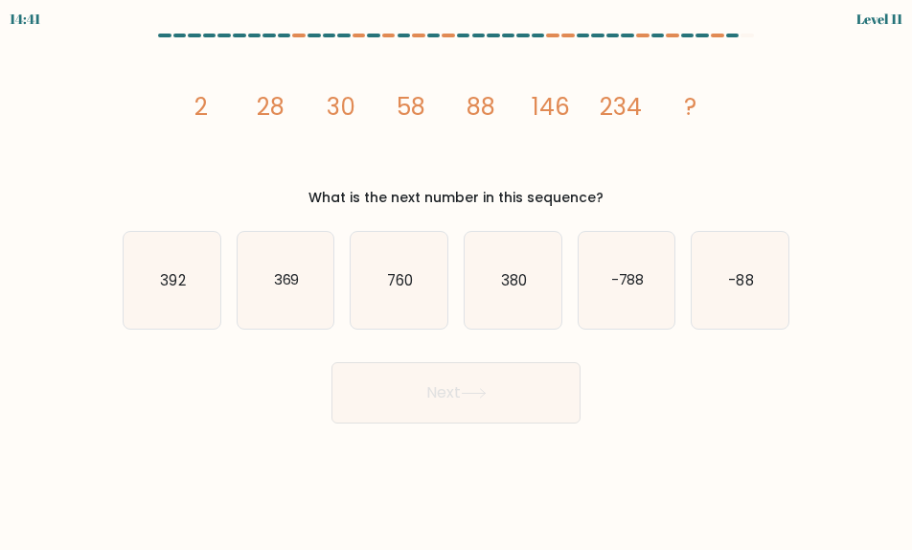
drag, startPoint x: 381, startPoint y: 298, endPoint x: 450, endPoint y: 347, distance: 84.5
click at [381, 298] on icon "760" at bounding box center [399, 280] width 97 height 97
click at [456, 280] on input "c. 760" at bounding box center [456, 277] width 1 height 5
radio input "true"
click at [488, 380] on button "Next" at bounding box center [455, 392] width 249 height 61
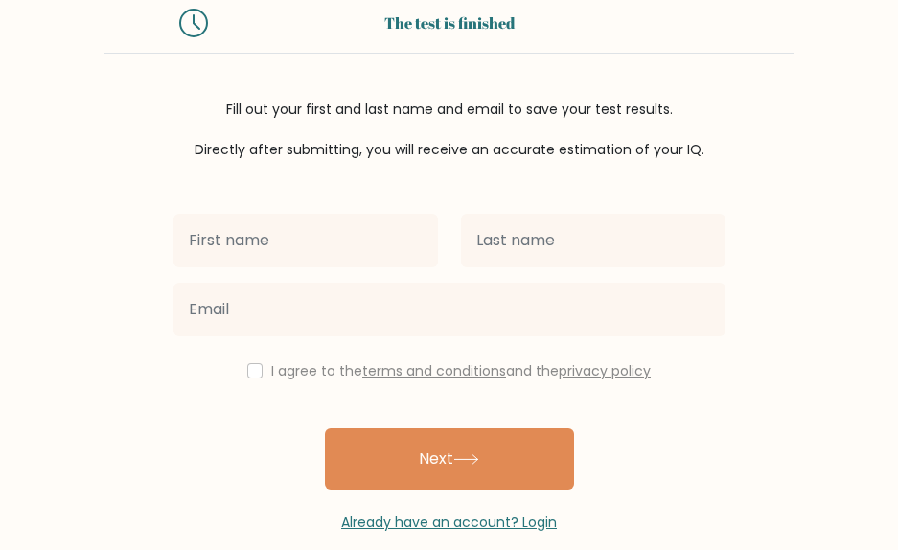
scroll to position [82, 0]
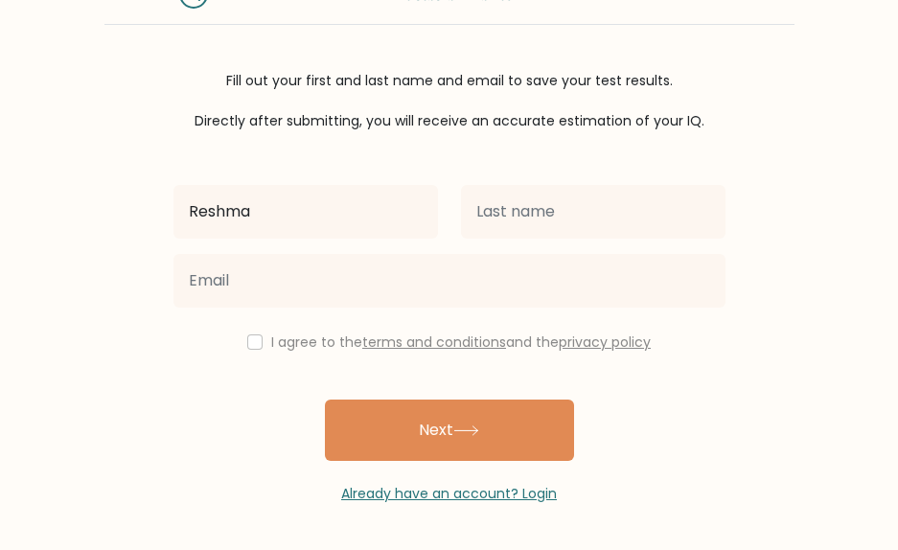
type input "Reshma"
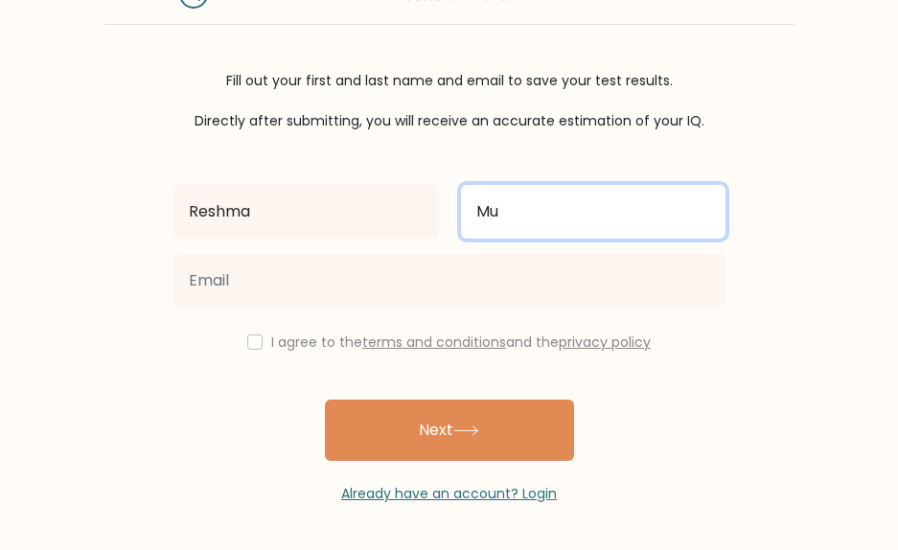
type input "Muralitharan"
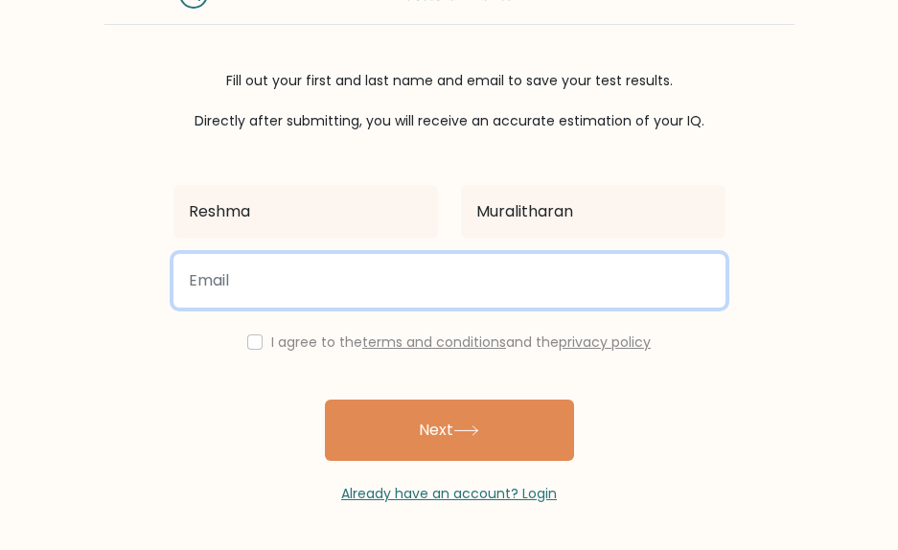
click at [573, 278] on input "email" at bounding box center [449, 281] width 552 height 54
type input "reshmurali@outlook.com"
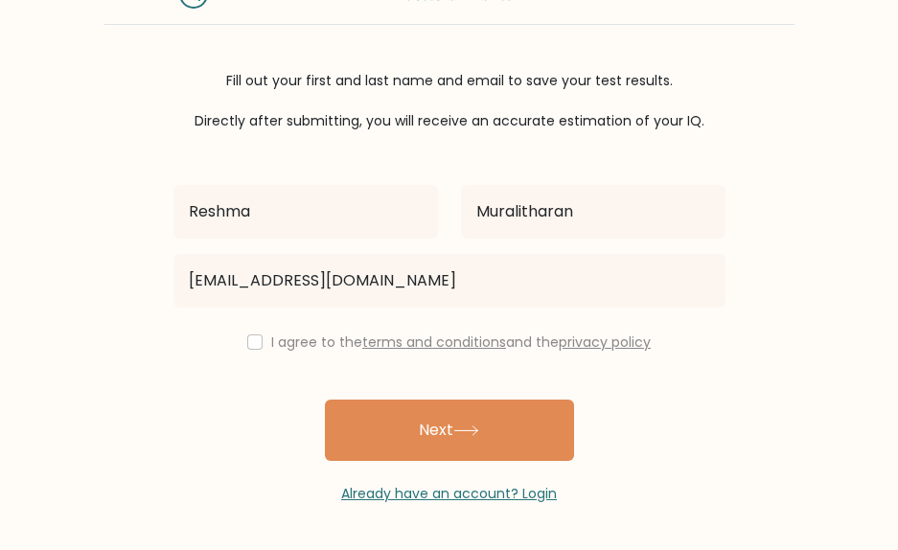
click at [310, 345] on label "I agree to the terms and conditions and the privacy policy" at bounding box center [460, 341] width 379 height 19
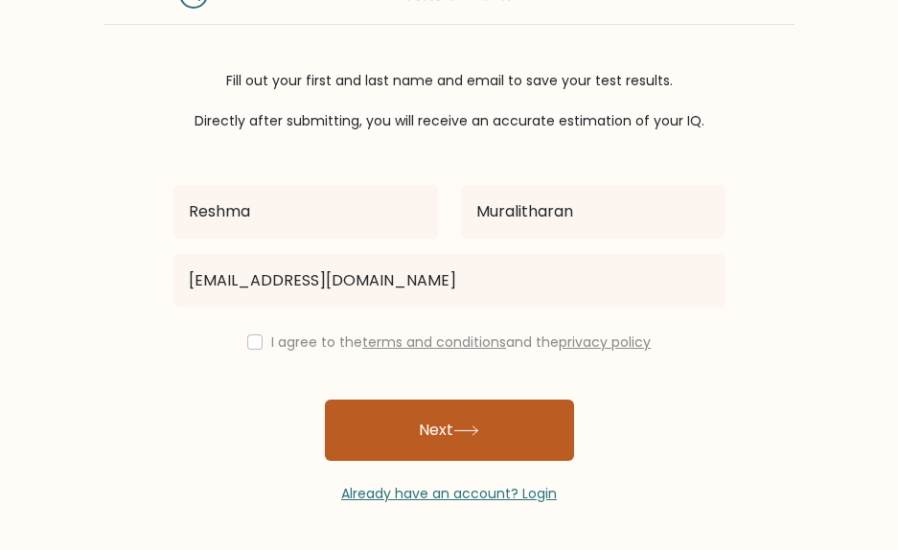
click at [442, 431] on button "Next" at bounding box center [449, 429] width 249 height 61
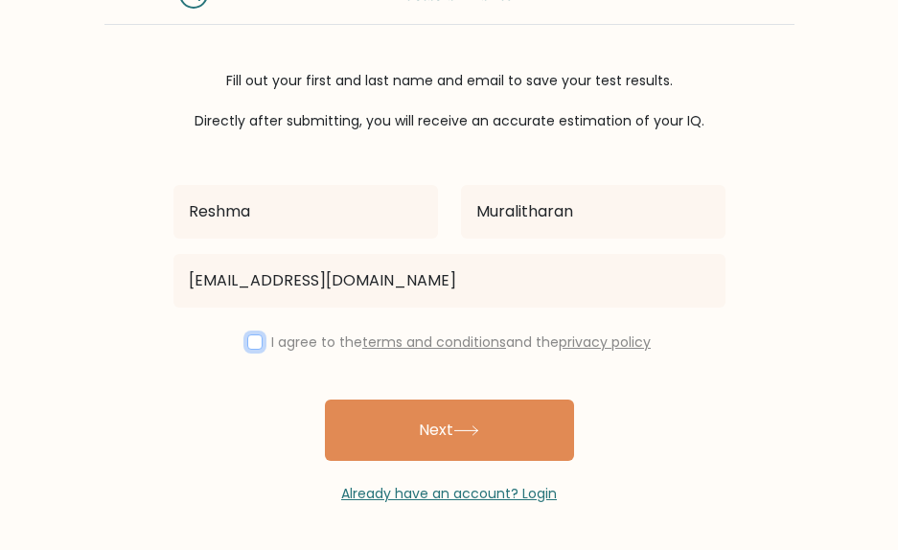
click at [252, 340] on input "checkbox" at bounding box center [254, 341] width 15 height 15
checkbox input "true"
click at [436, 432] on button "Next" at bounding box center [449, 429] width 249 height 61
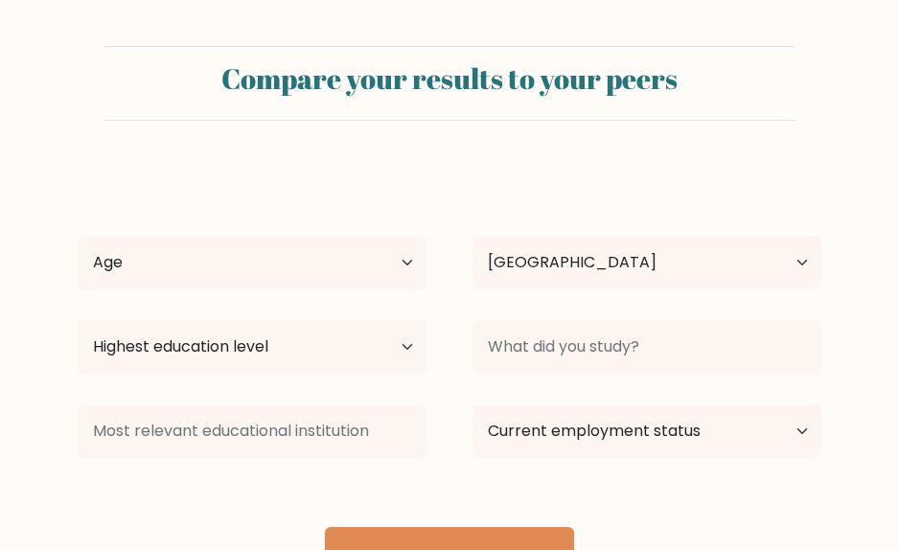
select select "GB"
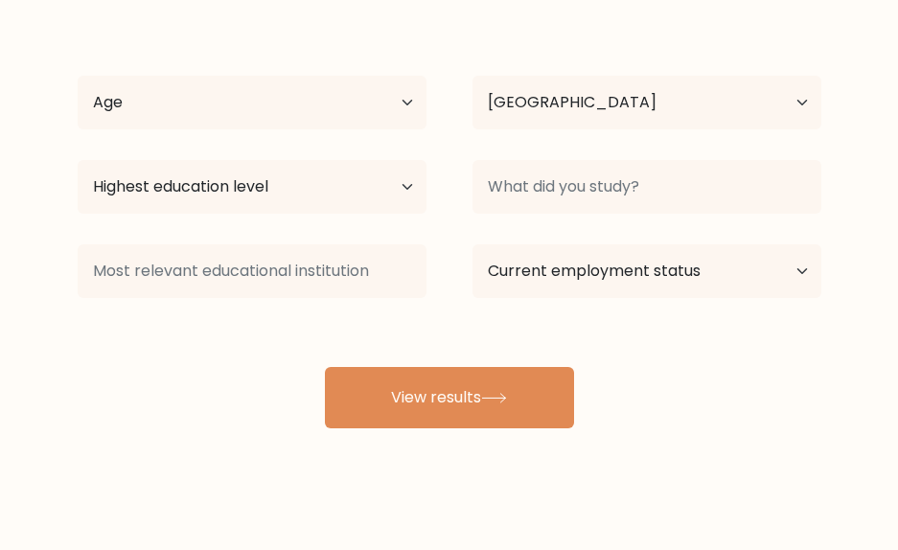
scroll to position [176, 0]
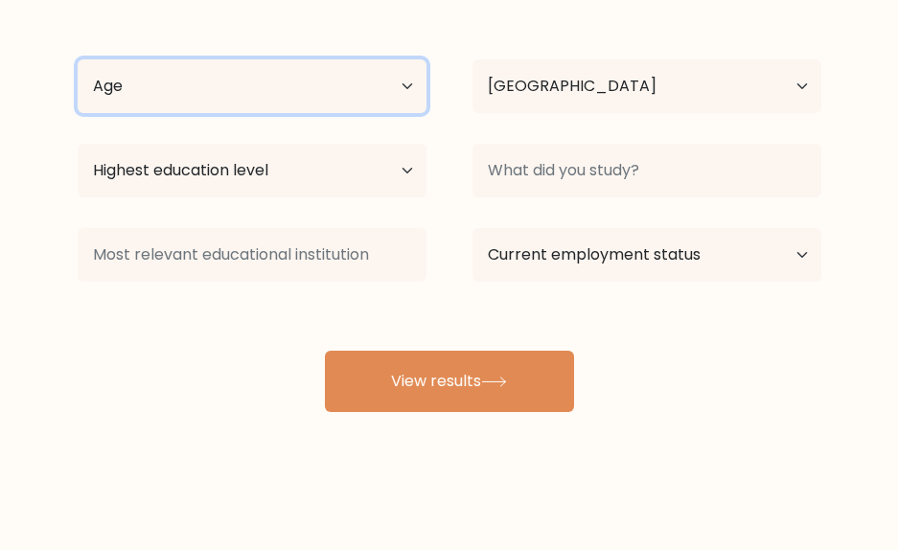
click at [283, 69] on select "Age Under [DEMOGRAPHIC_DATA] [DEMOGRAPHIC_DATA] [DEMOGRAPHIC_DATA] [DEMOGRAPHIC…" at bounding box center [252, 86] width 349 height 54
select select "25_34"
click at [78, 59] on select "Age Under [DEMOGRAPHIC_DATA] [DEMOGRAPHIC_DATA] [DEMOGRAPHIC_DATA] [DEMOGRAPHIC…" at bounding box center [252, 86] width 349 height 54
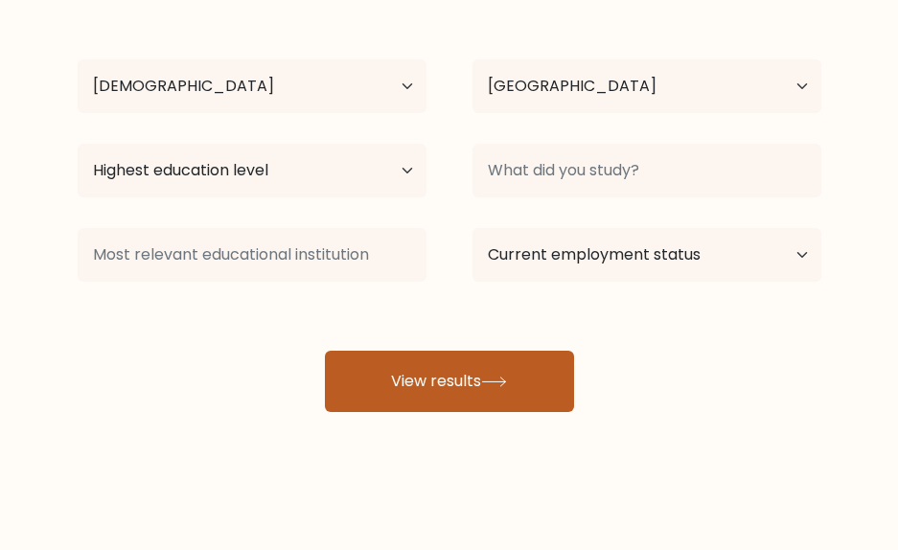
click at [468, 392] on button "View results" at bounding box center [449, 381] width 249 height 61
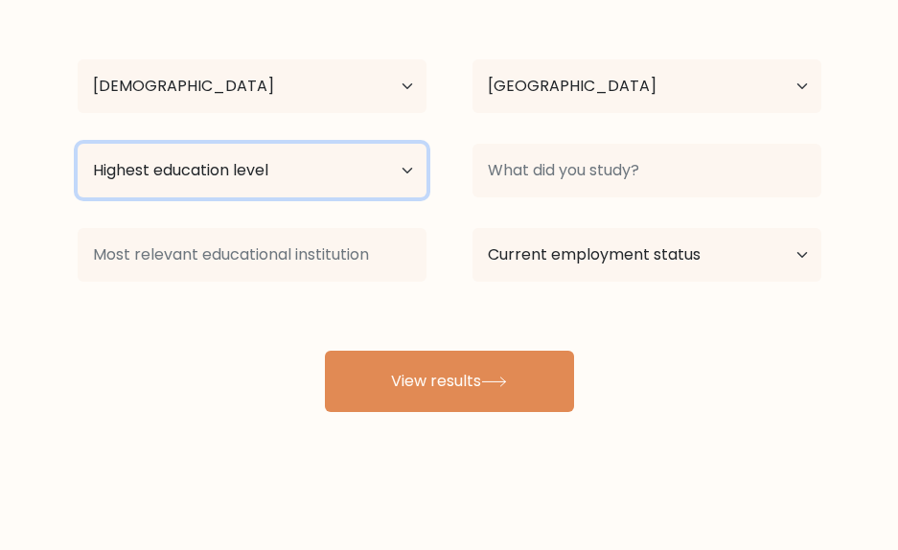
click at [328, 183] on select "Highest education level No schooling Primary Lower Secondary Upper Secondary Oc…" at bounding box center [252, 171] width 349 height 54
select select "bachelors_degree"
click at [78, 144] on select "Highest education level No schooling Primary Lower Secondary Upper Secondary Oc…" at bounding box center [252, 171] width 349 height 54
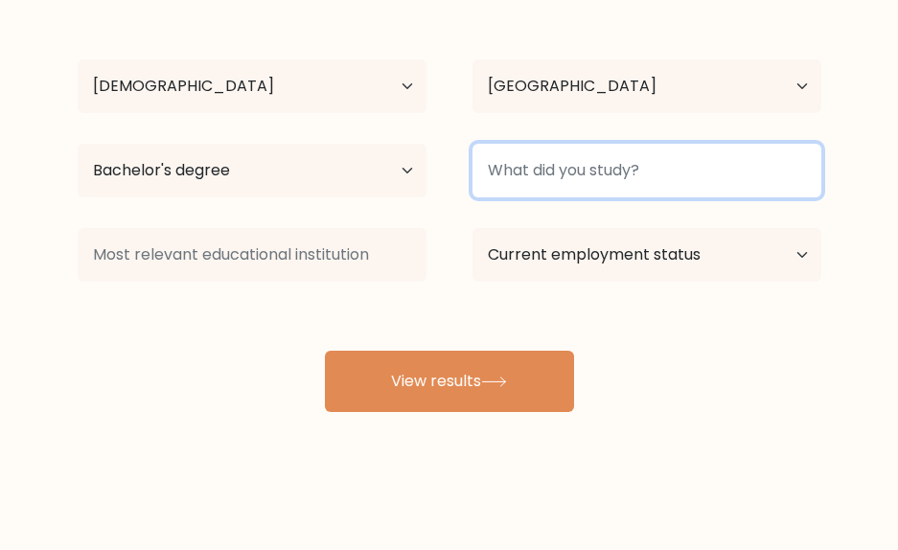
click at [578, 185] on input at bounding box center [646, 171] width 349 height 54
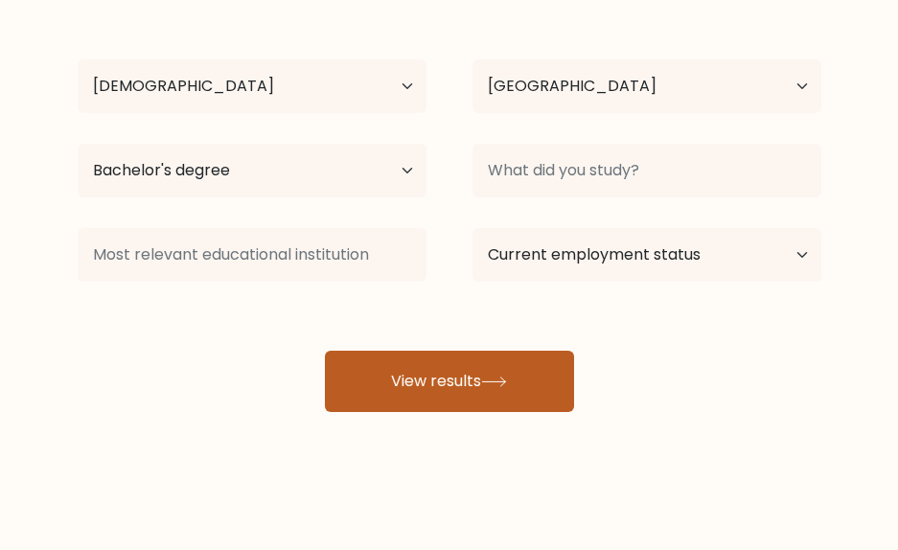
click at [445, 384] on button "View results" at bounding box center [449, 381] width 249 height 61
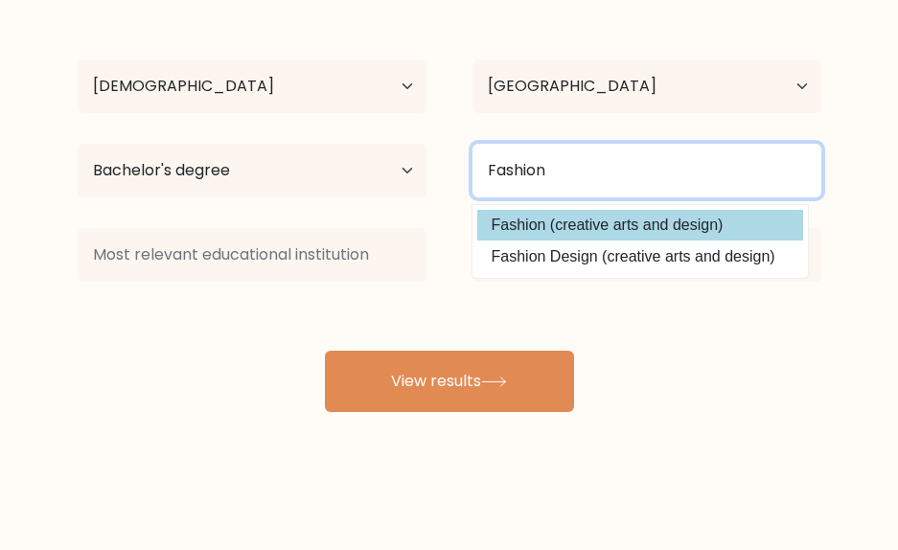
type input "Fashion"
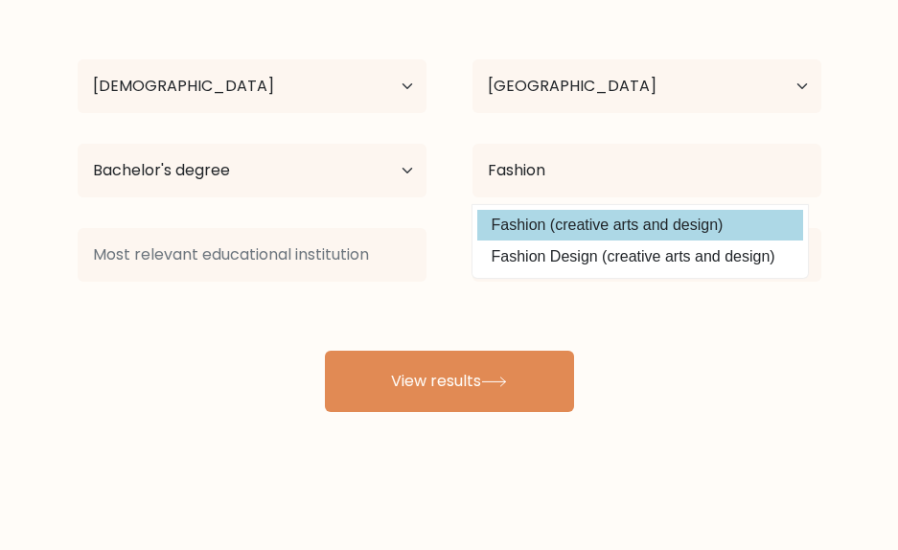
click at [694, 234] on option "Fashion (creative arts and design)" at bounding box center [640, 225] width 326 height 31
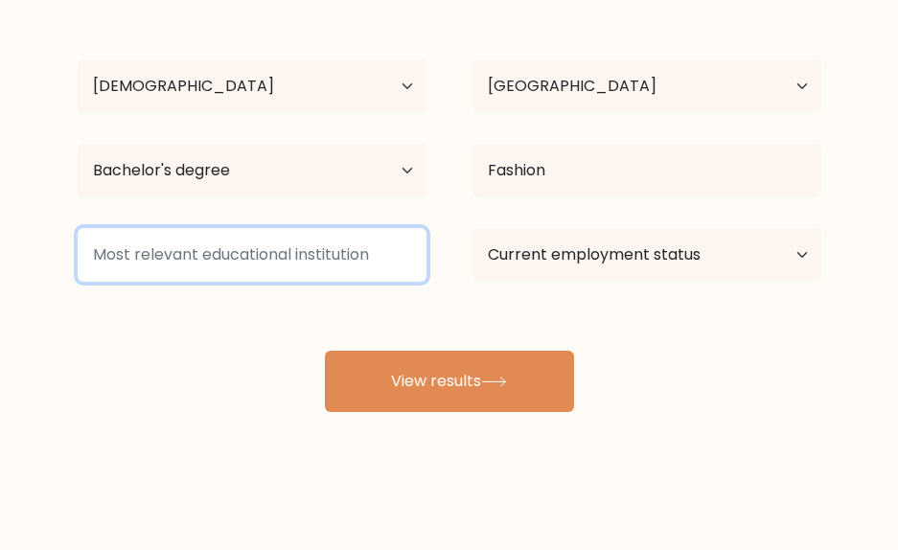
click at [288, 262] on input at bounding box center [252, 255] width 349 height 54
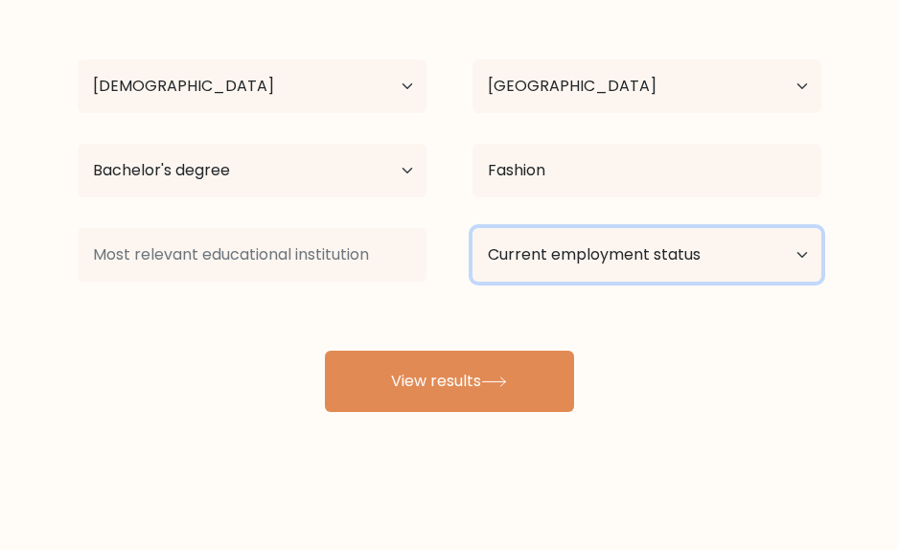
click at [654, 235] on select "Current employment status Employed Student Retired Other / prefer not to answer" at bounding box center [646, 255] width 349 height 54
select select "employed"
click at [472, 228] on select "Current employment status Employed Student Retired Other / prefer not to answer" at bounding box center [646, 255] width 349 height 54
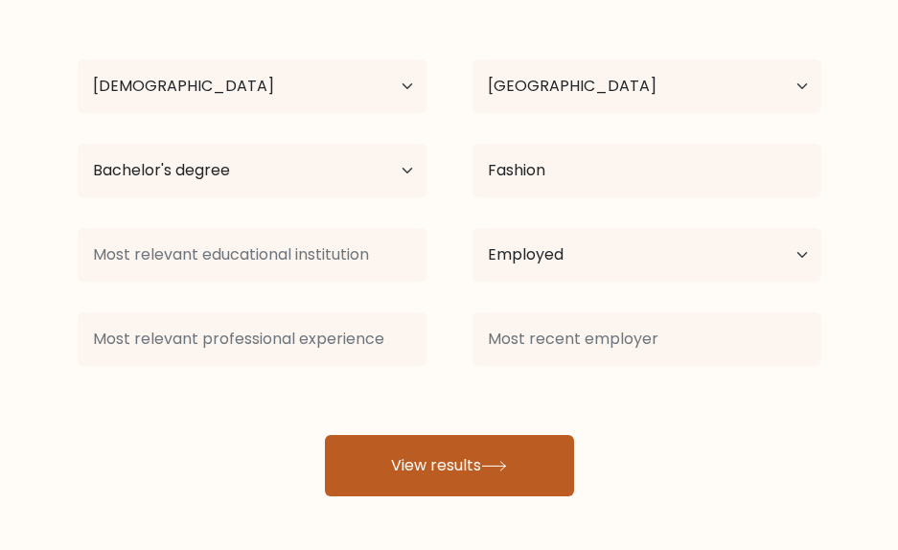
click at [457, 471] on button "View results" at bounding box center [449, 465] width 249 height 61
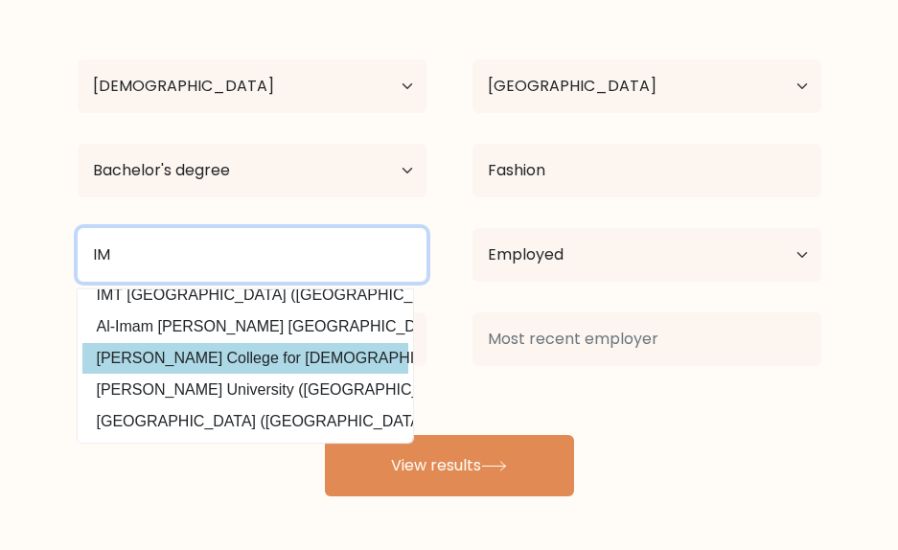
scroll to position [187, 0]
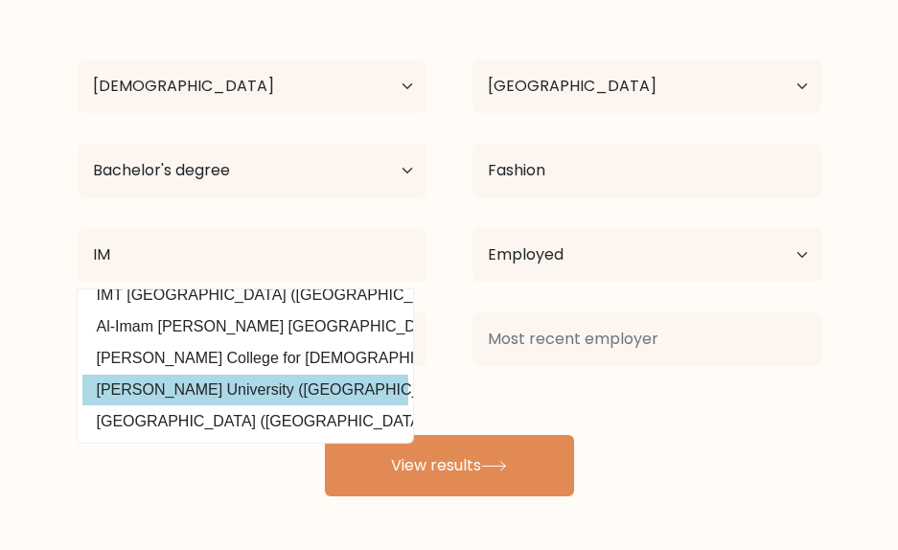
click at [382, 375] on option "[PERSON_NAME] University ([GEOGRAPHIC_DATA])" at bounding box center [245, 390] width 326 height 31
type input "[GEOGRAPHIC_DATA]"
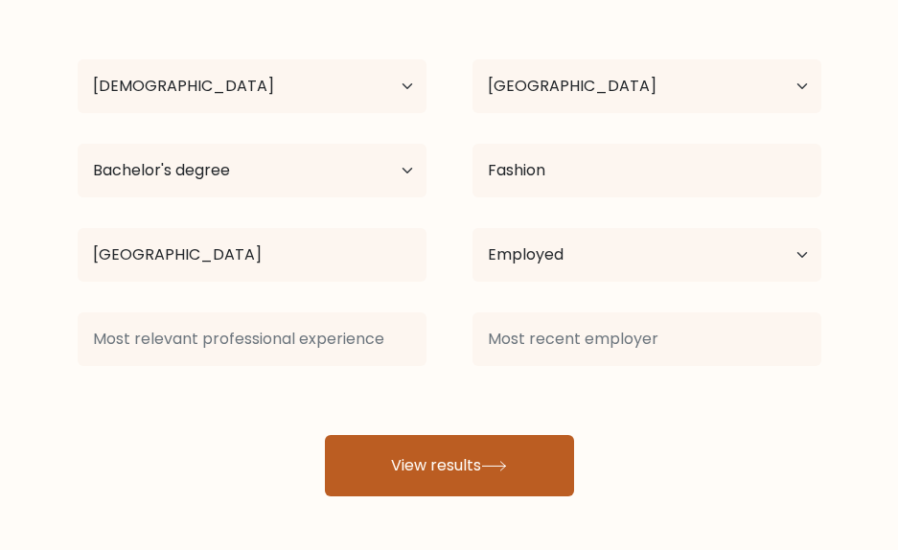
click at [471, 454] on button "View results" at bounding box center [449, 465] width 249 height 61
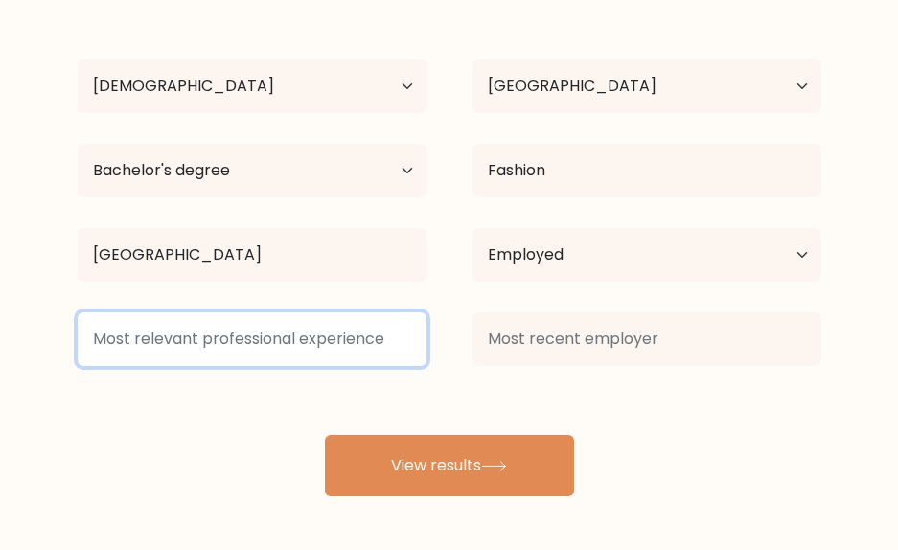
type input "Q"
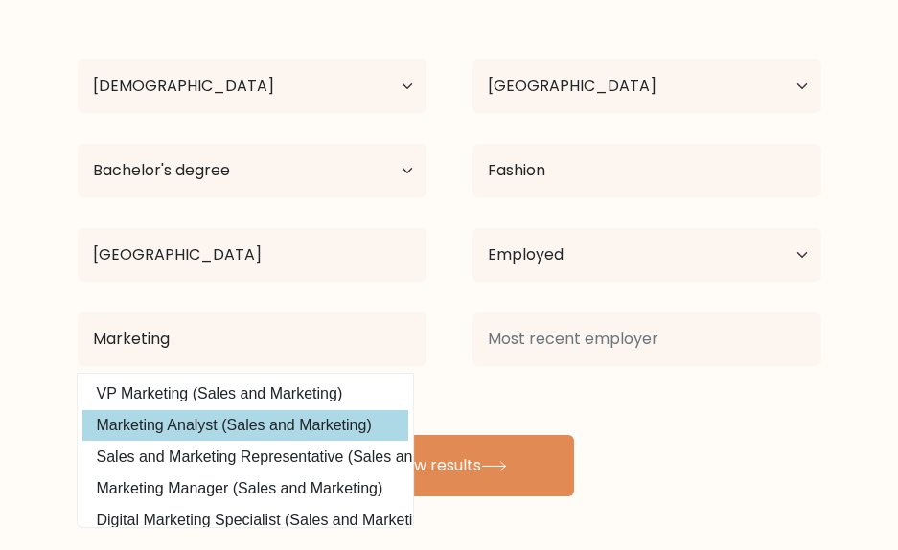
click at [349, 428] on option "Marketing Analyst (Sales and Marketing)" at bounding box center [245, 425] width 326 height 31
type input "Marketing Analyst"
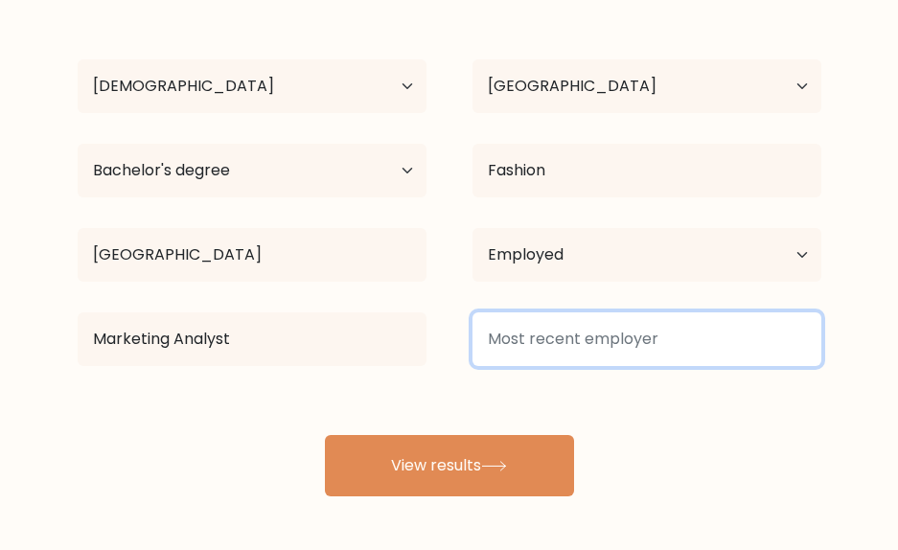
click at [530, 338] on input at bounding box center [646, 339] width 349 height 54
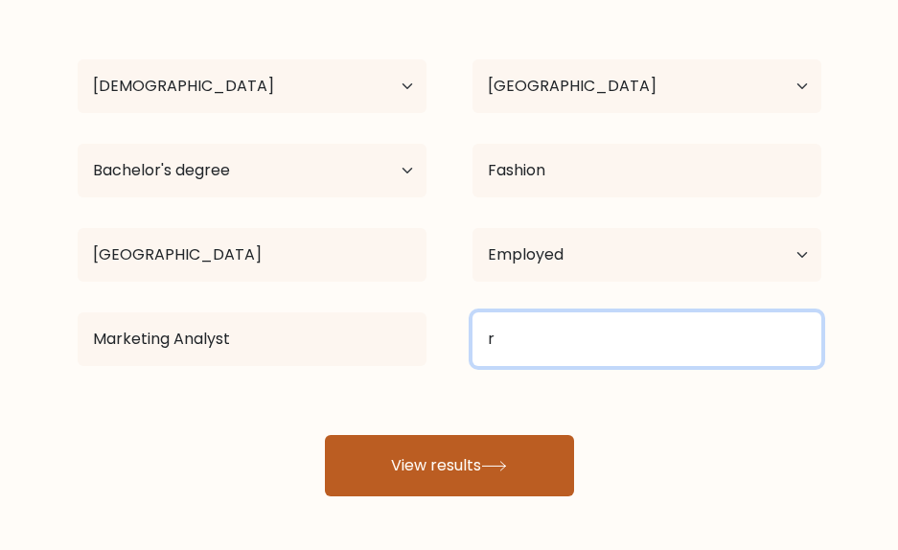
type input "r"
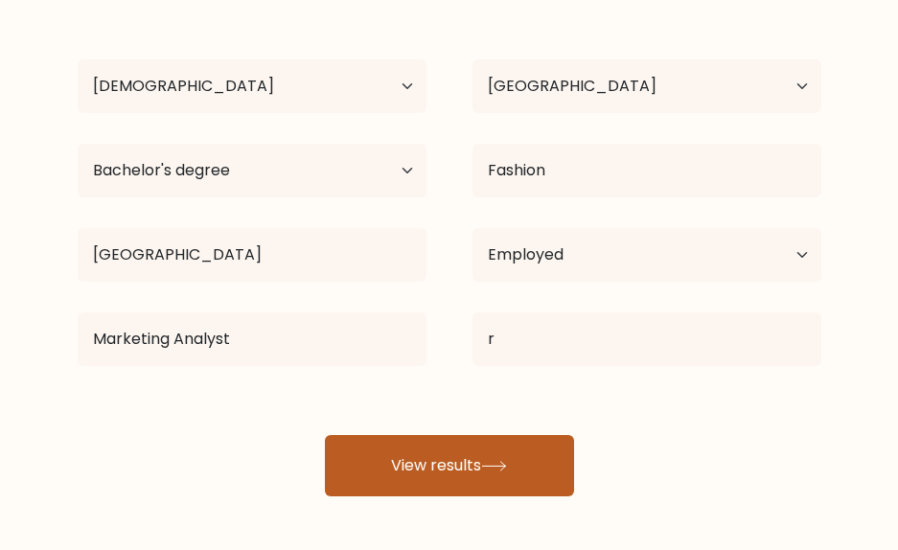
click at [519, 452] on button "View results" at bounding box center [449, 465] width 249 height 61
